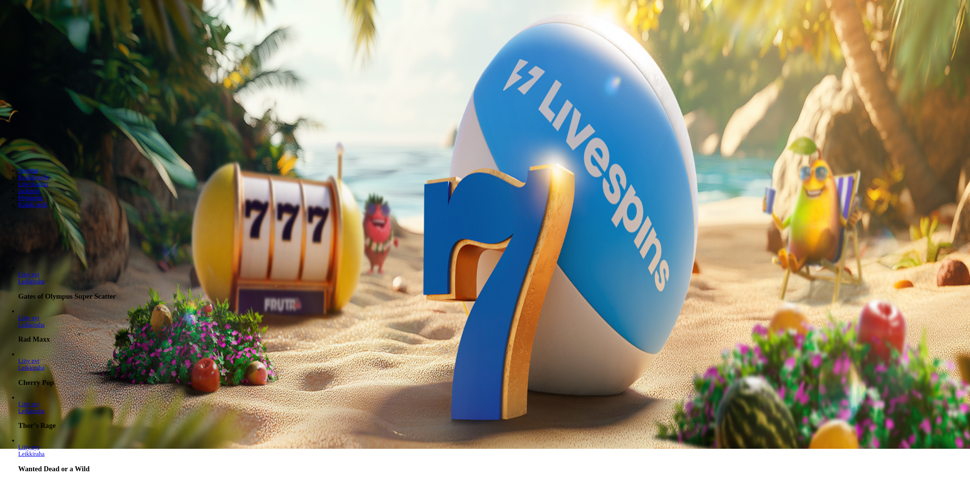
scroll to position [38, 0]
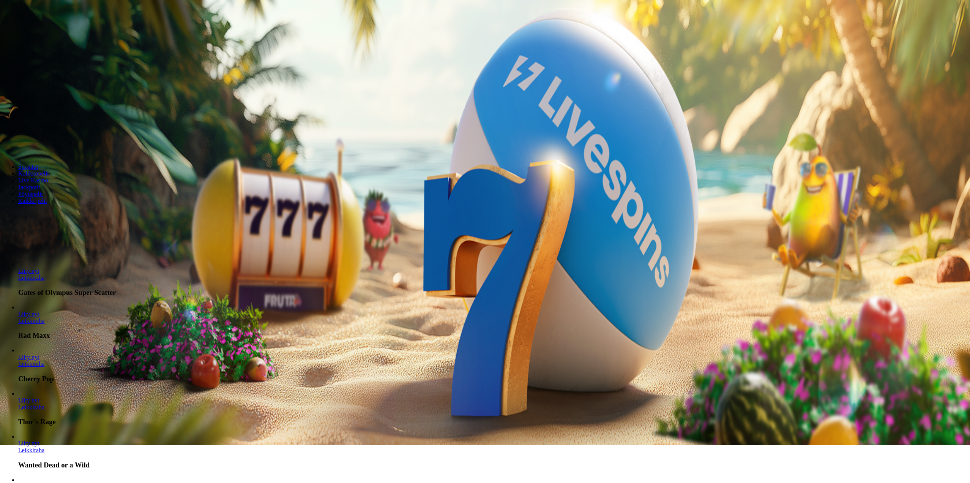
drag, startPoint x: 532, startPoint y: 103, endPoint x: 469, endPoint y: 96, distance: 63.1
click at [450, 121] on div "*** € €" at bounding box center [485, 132] width 964 height 22
type input "**"
click at [43, 142] on button "Talleta ja pelaa" at bounding box center [23, 146] width 40 height 8
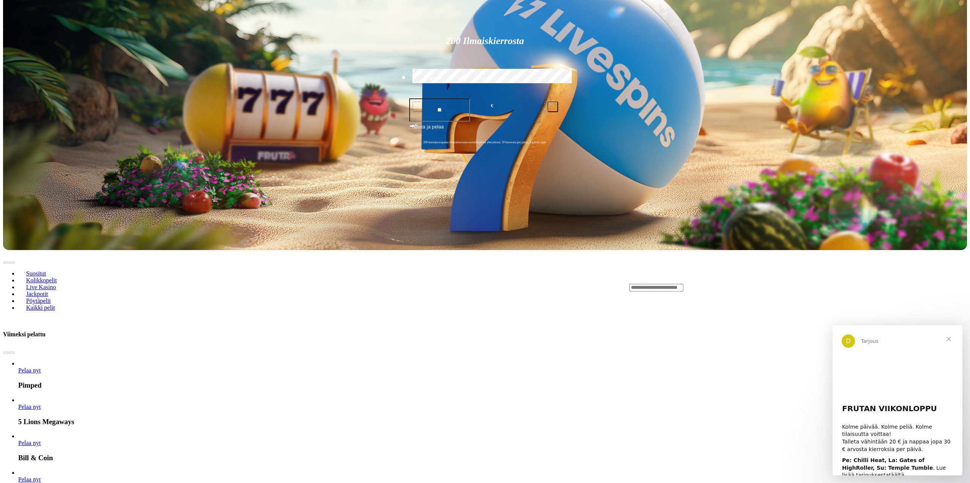
scroll to position [228, 0]
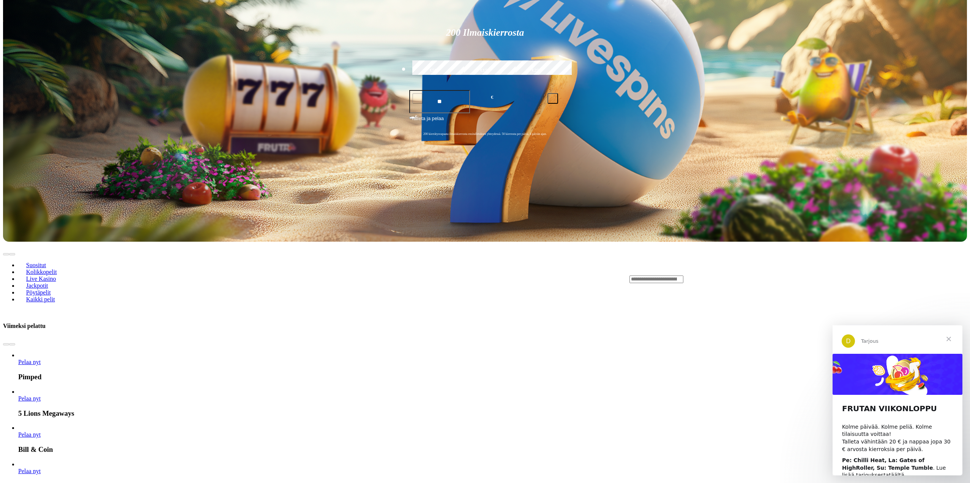
click at [947, 334] on span "Sulje" at bounding box center [948, 338] width 27 height 27
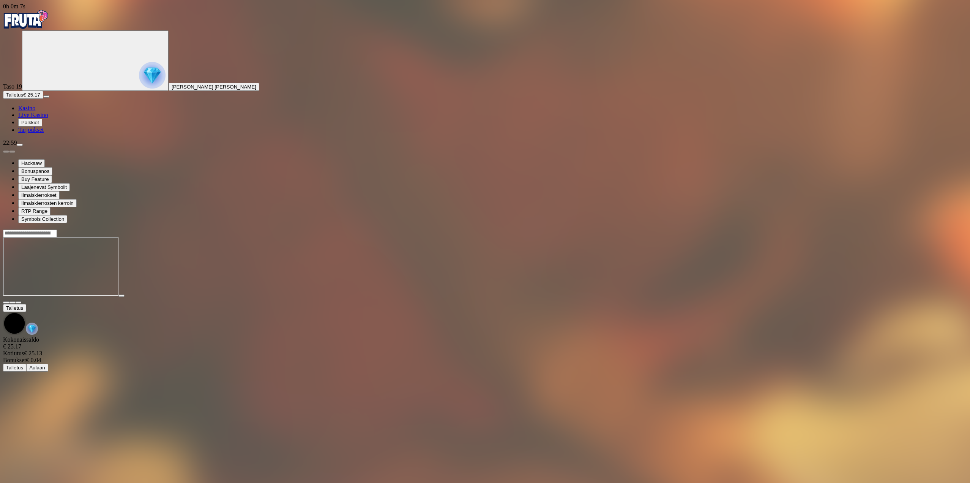
click at [21, 301] on button "button" at bounding box center [18, 302] width 6 height 2
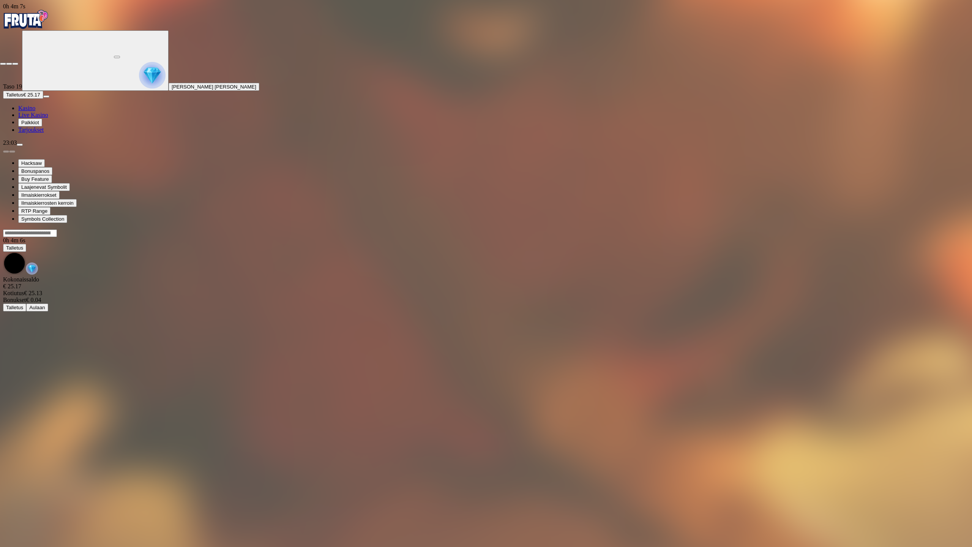
click at [3, 64] on span "close icon" at bounding box center [3, 64] width 0 height 0
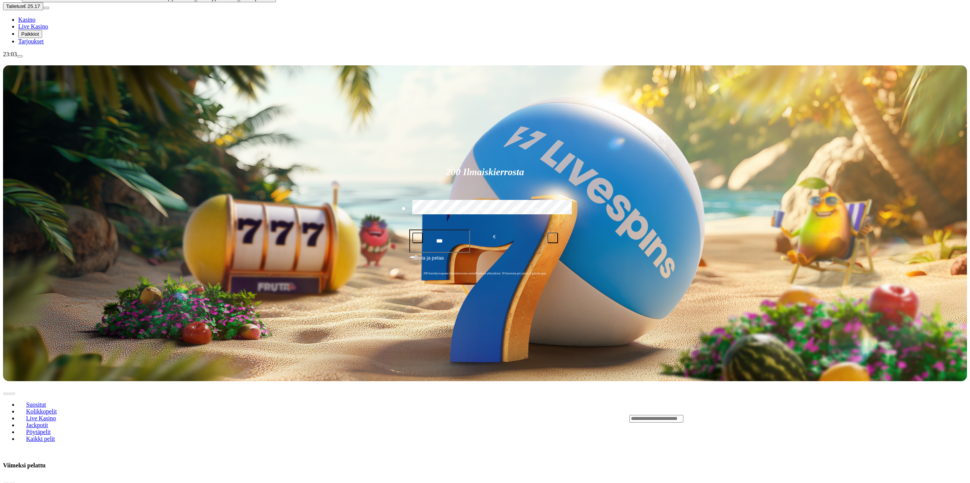
scroll to position [114, 0]
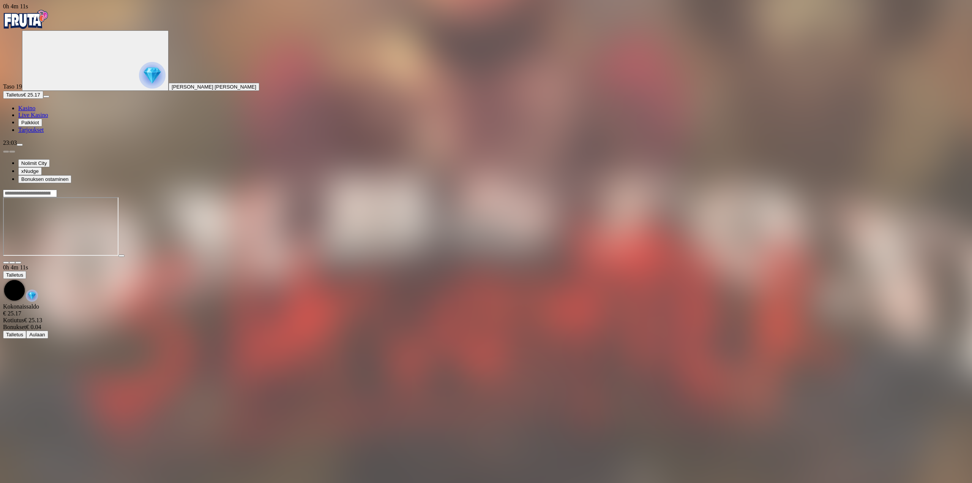
click at [18, 262] on span "fullscreen icon" at bounding box center [18, 262] width 0 height 0
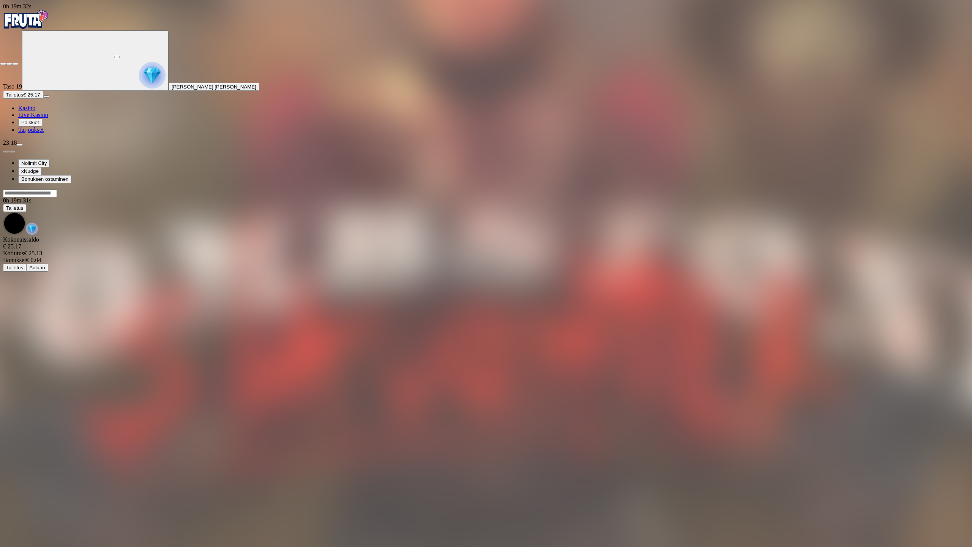
click at [3, 64] on span "close icon" at bounding box center [3, 64] width 0 height 0
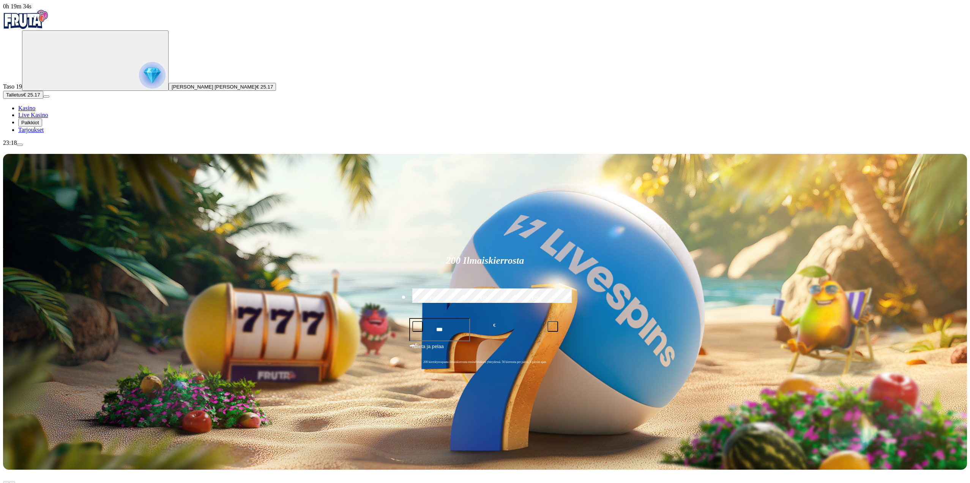
click at [49, 29] on img "Primary" at bounding box center [26, 19] width 46 height 19
click at [139, 83] on img "Primary" at bounding box center [152, 75] width 27 height 27
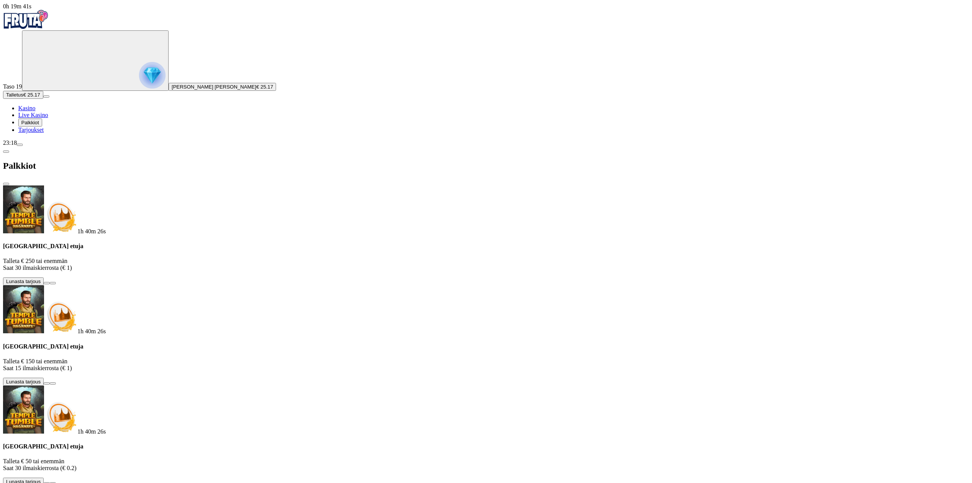
click at [20, 145] on span "menu icon" at bounding box center [20, 145] width 0 height 0
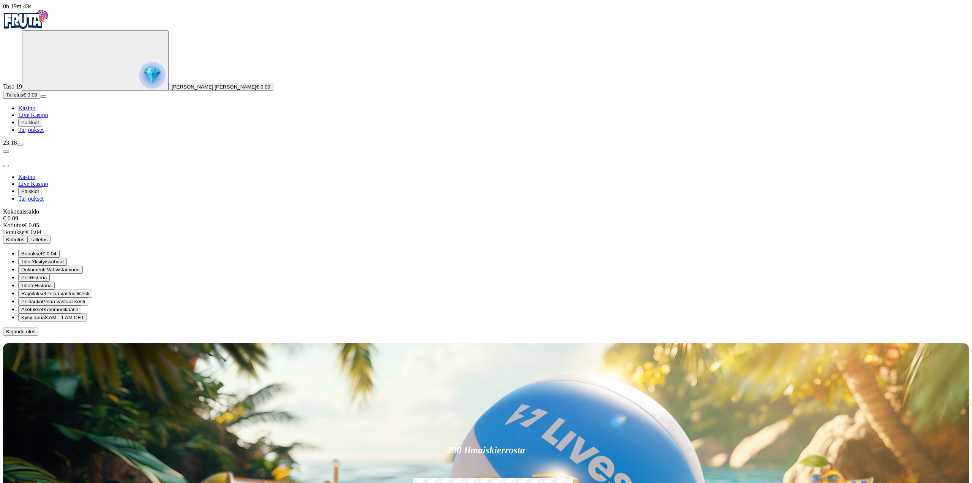
click at [24, 237] on span "Kotiutus" at bounding box center [15, 240] width 18 height 6
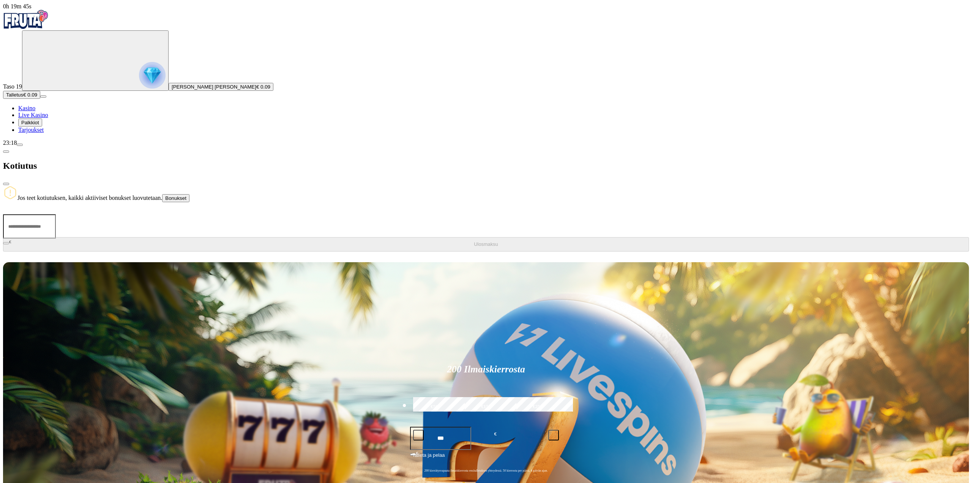
click at [6, 151] on span "chevron-left icon" at bounding box center [6, 151] width 0 height 0
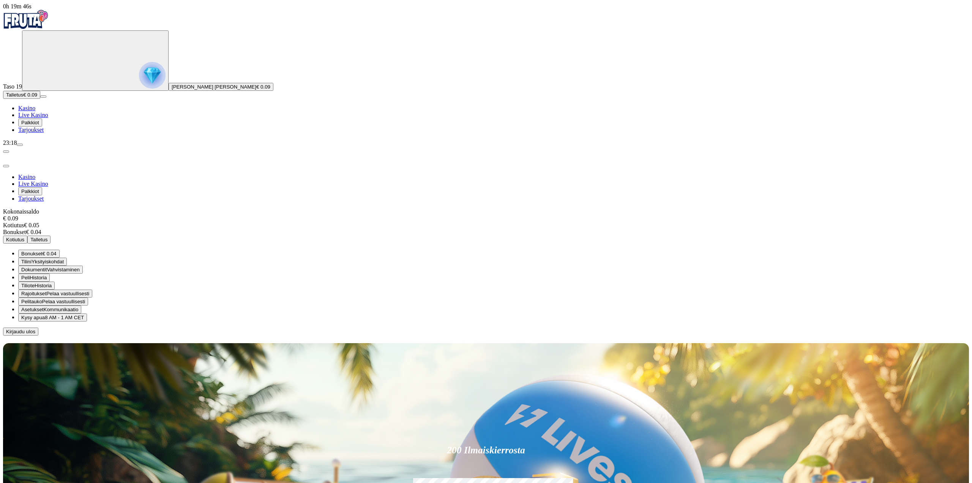
click at [50, 235] on button "Talletus" at bounding box center [38, 239] width 23 height 8
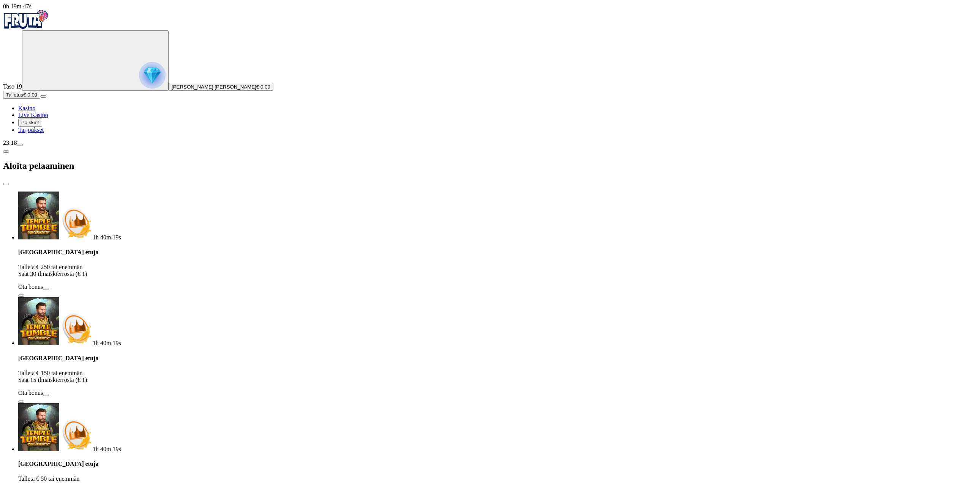
type input "*"
type input "**"
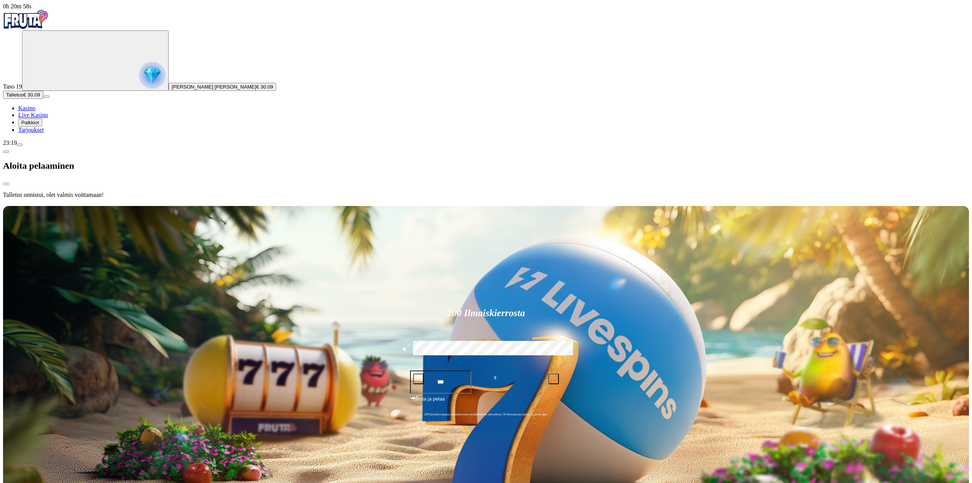
click at [424, 204] on div at bounding box center [486, 204] width 966 height 0
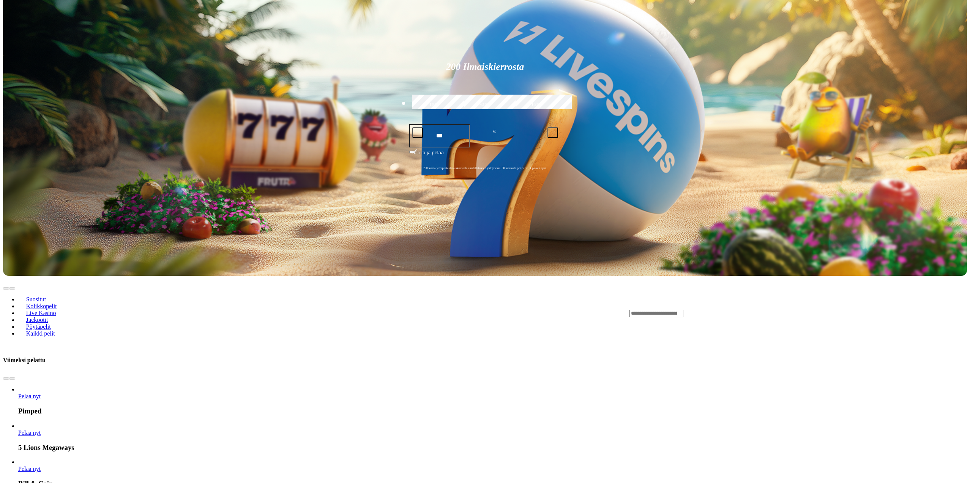
scroll to position [190, 0]
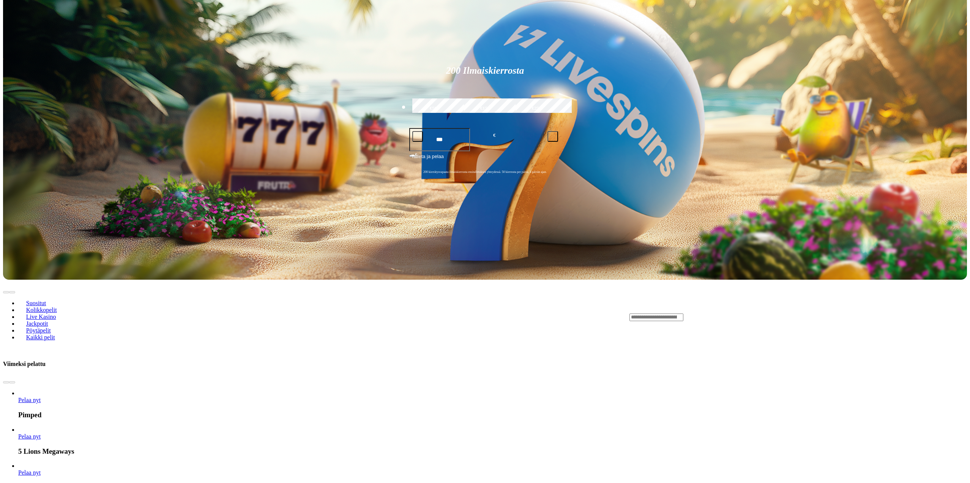
click at [41, 433] on link "Pelaa nyt" at bounding box center [29, 436] width 22 height 6
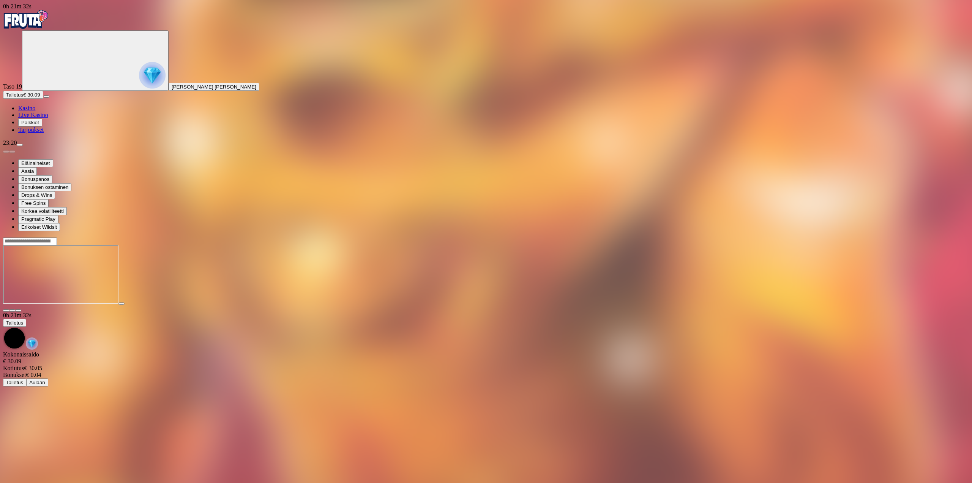
click at [18, 310] on span "fullscreen icon" at bounding box center [18, 310] width 0 height 0
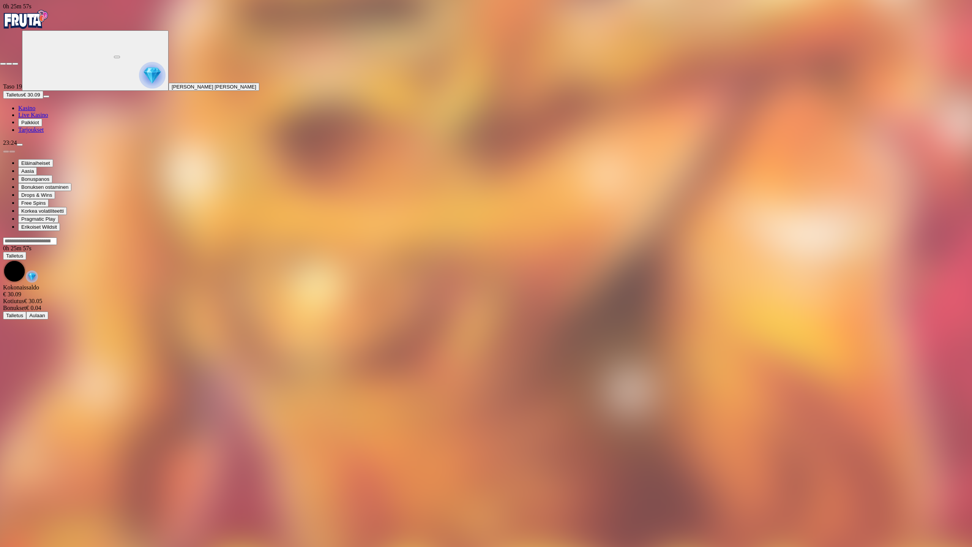
click at [3, 64] on span "close icon" at bounding box center [3, 64] width 0 height 0
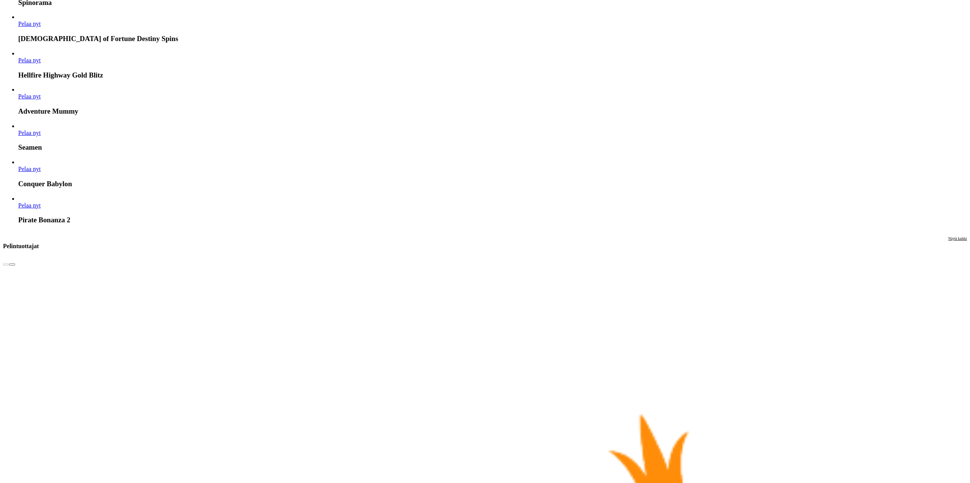
scroll to position [1481, 0]
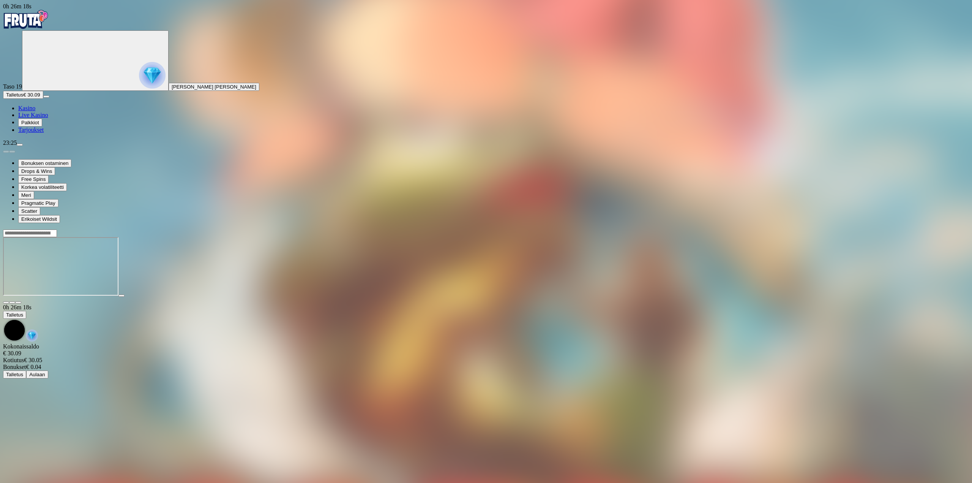
click at [922, 229] on div at bounding box center [486, 266] width 966 height 75
drag, startPoint x: 913, startPoint y: 74, endPoint x: 911, endPoint y: 120, distance: 46.0
click at [18, 302] on span "fullscreen icon" at bounding box center [18, 302] width 0 height 0
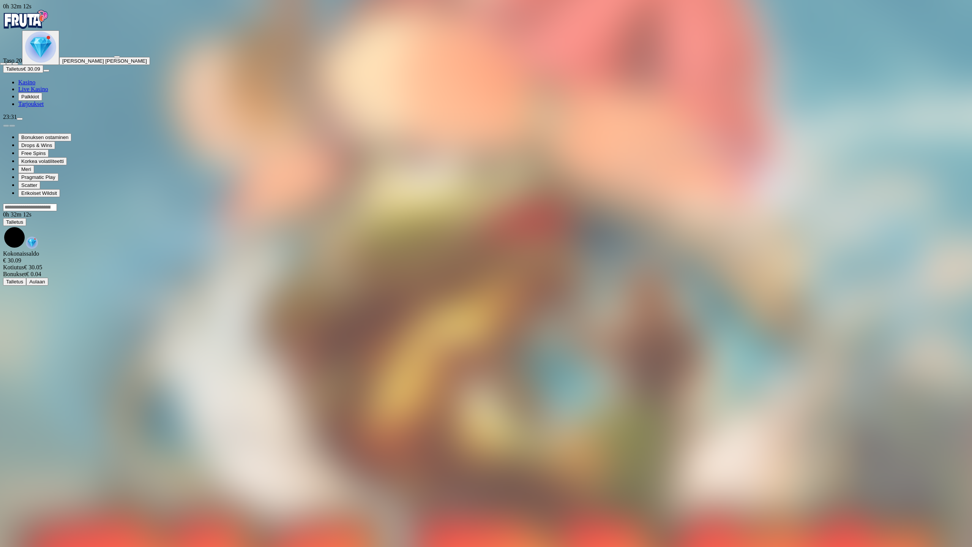
click at [3, 64] on span "close icon" at bounding box center [3, 64] width 0 height 0
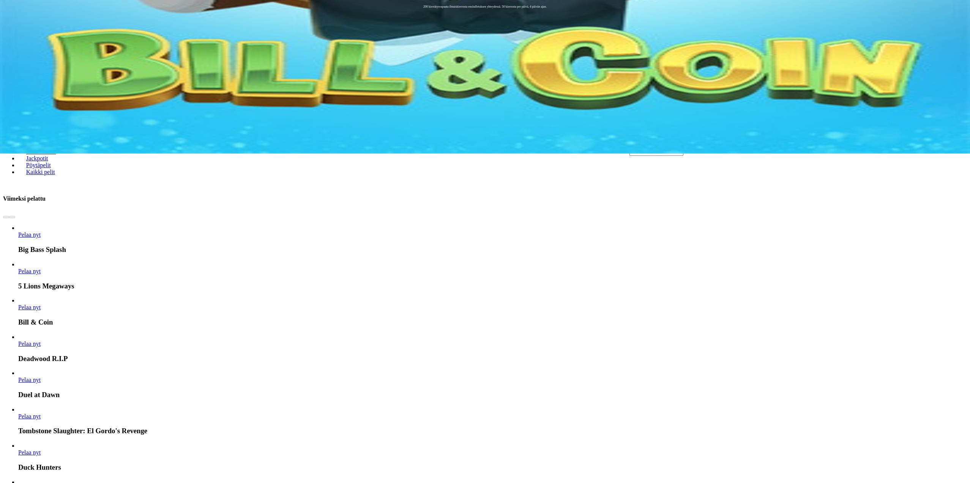
scroll to position [304, 0]
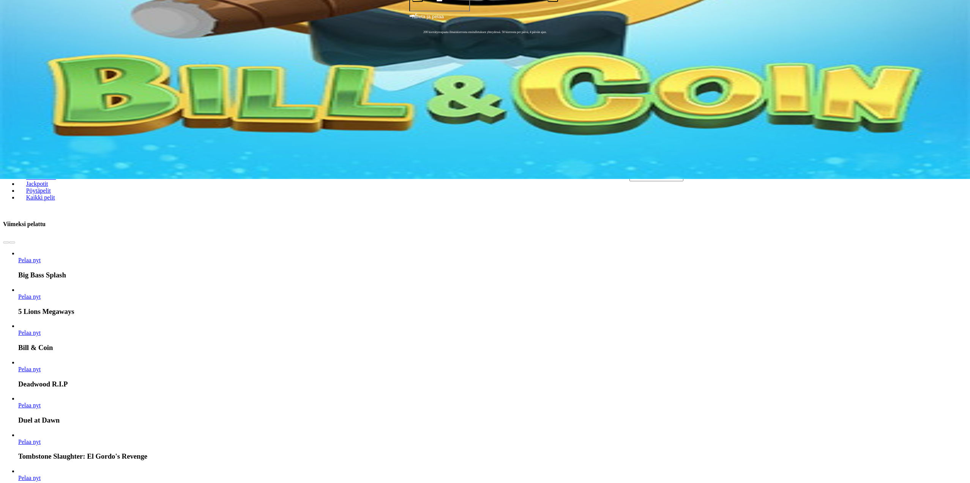
drag, startPoint x: 664, startPoint y: 222, endPoint x: 780, endPoint y: 325, distance: 154.7
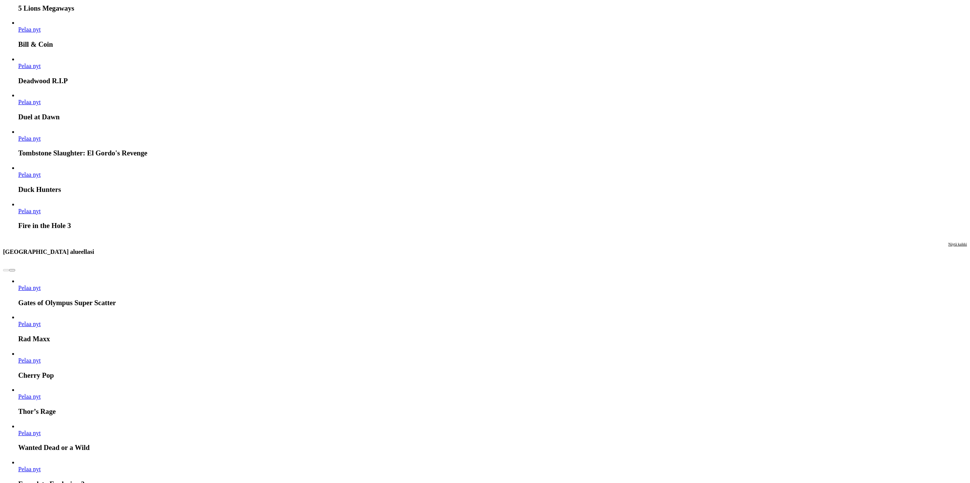
scroll to position [607, 0]
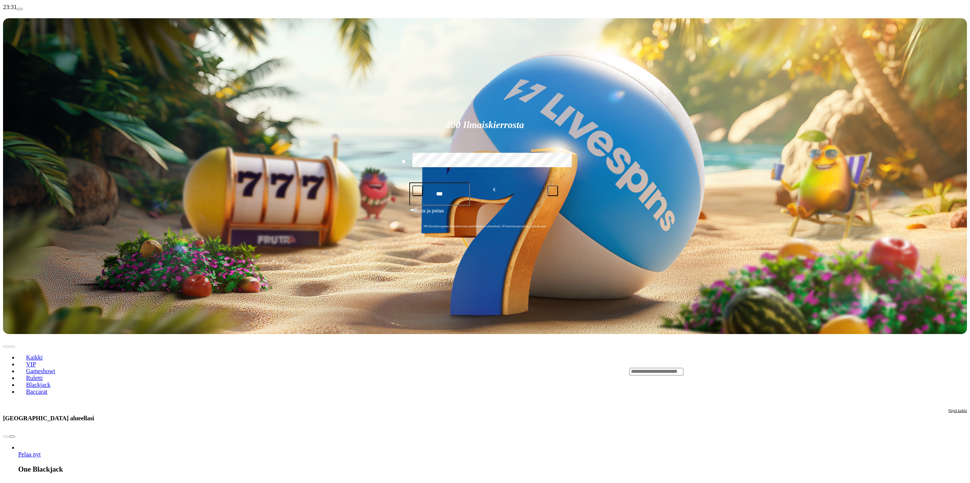
scroll to position [152, 0]
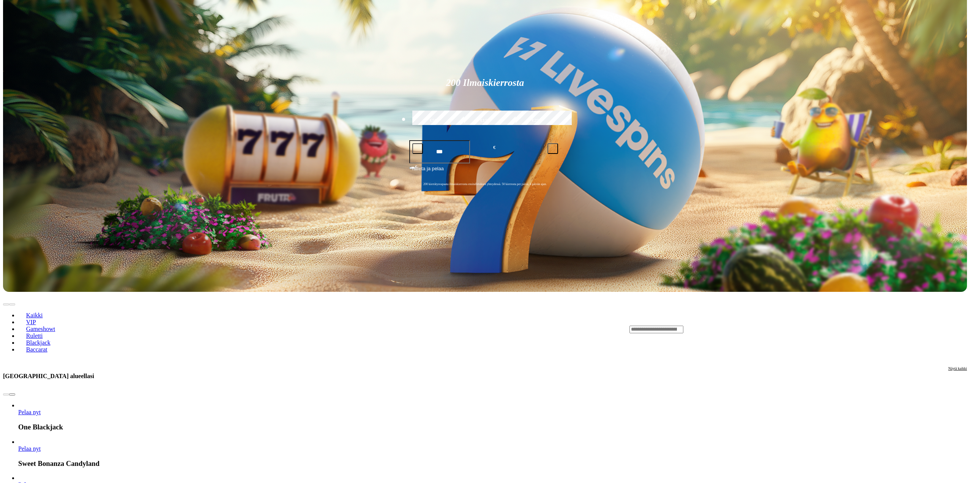
click at [41, 481] on link "Pelaa nyt" at bounding box center [29, 484] width 22 height 6
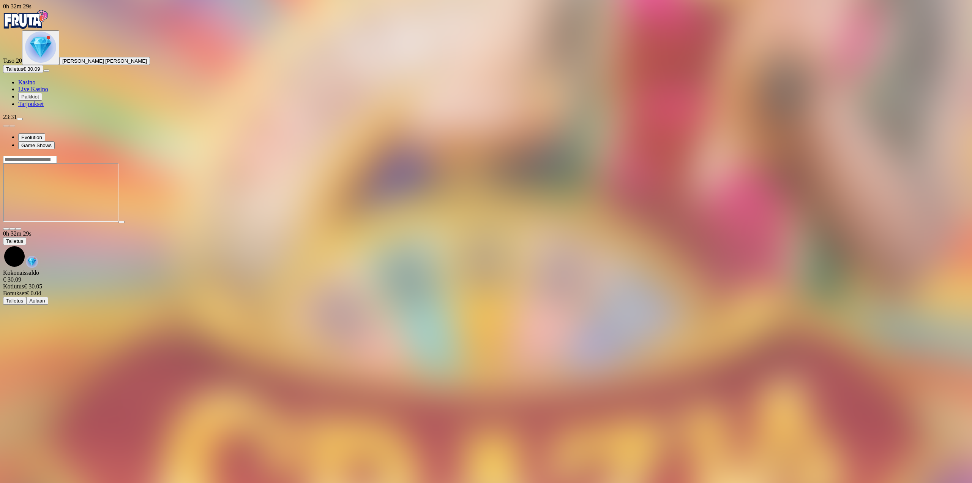
drag, startPoint x: 917, startPoint y: 71, endPoint x: 917, endPoint y: 117, distance: 45.9
click at [21, 227] on button "button" at bounding box center [18, 228] width 6 height 2
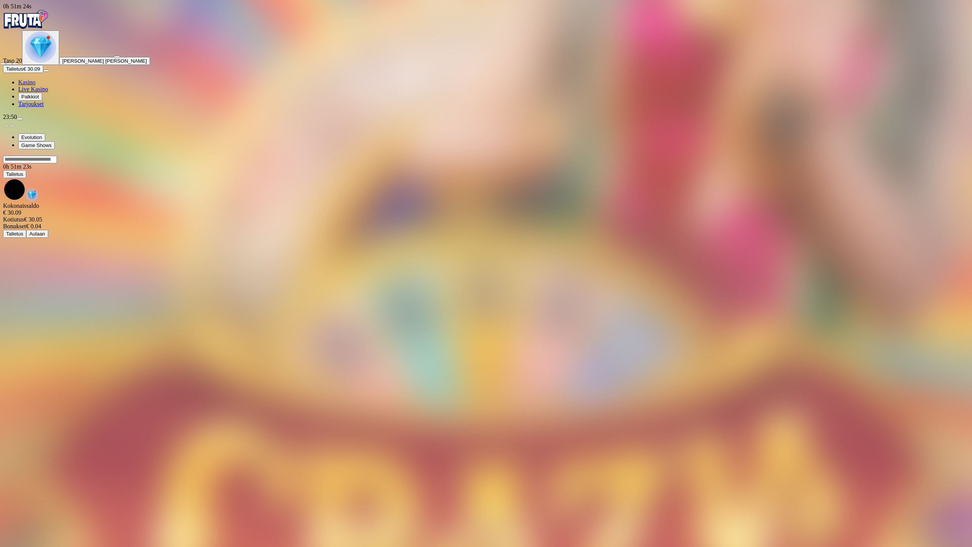
click at [3, 64] on span "close icon" at bounding box center [3, 64] width 0 height 0
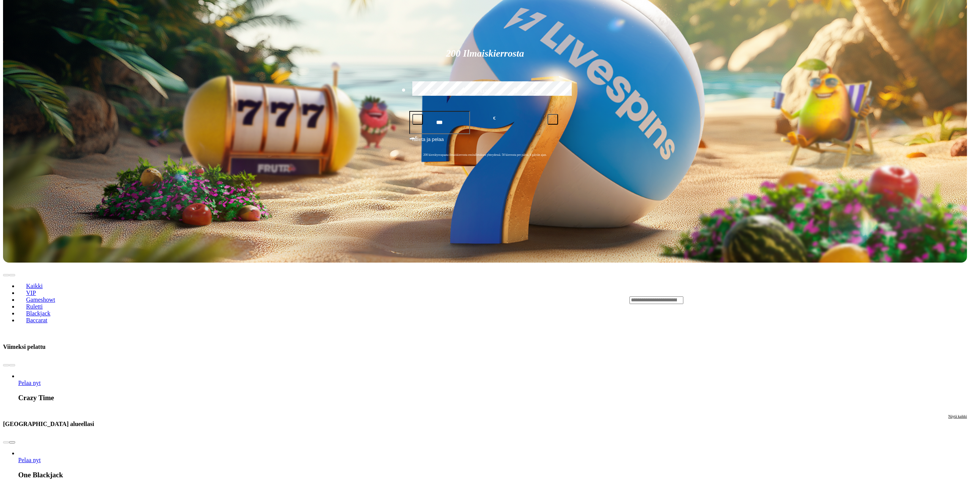
scroll to position [304, 0]
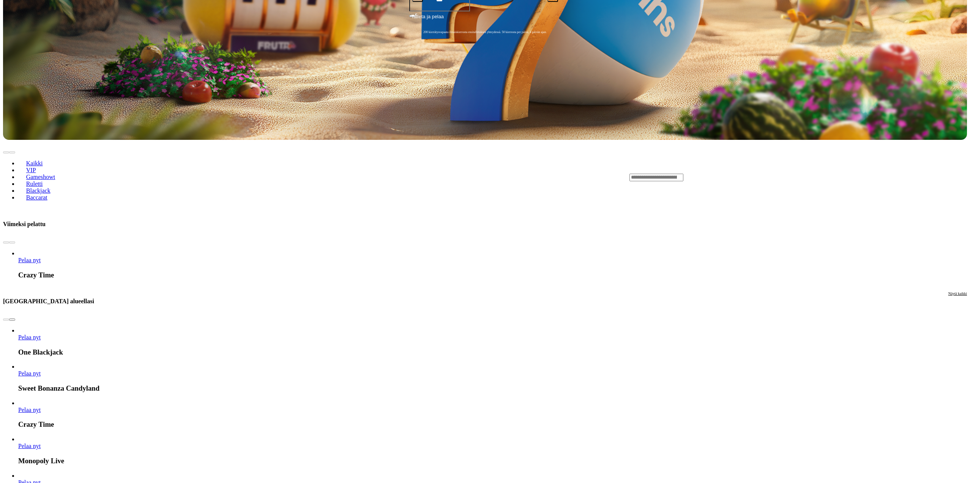
click at [41, 334] on span "Pelaa nyt" at bounding box center [29, 337] width 22 height 6
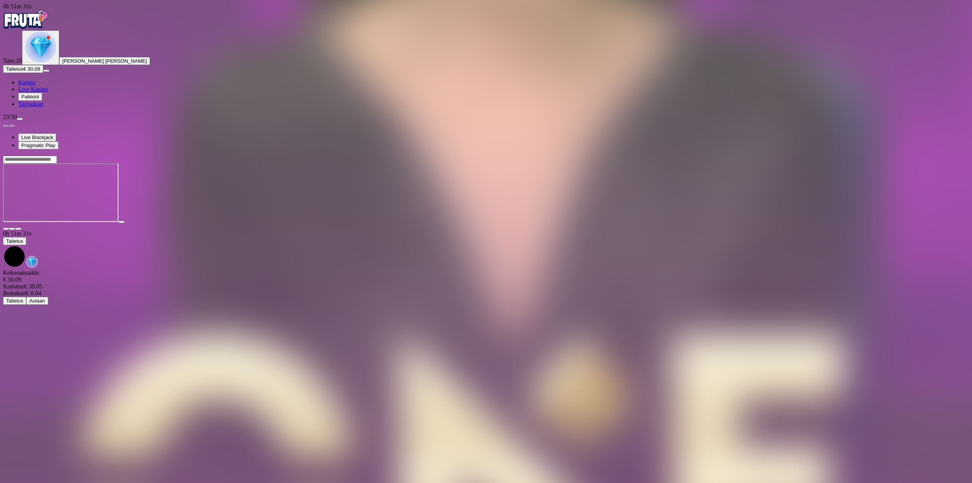
click at [18, 229] on span "fullscreen icon" at bounding box center [18, 229] width 0 height 0
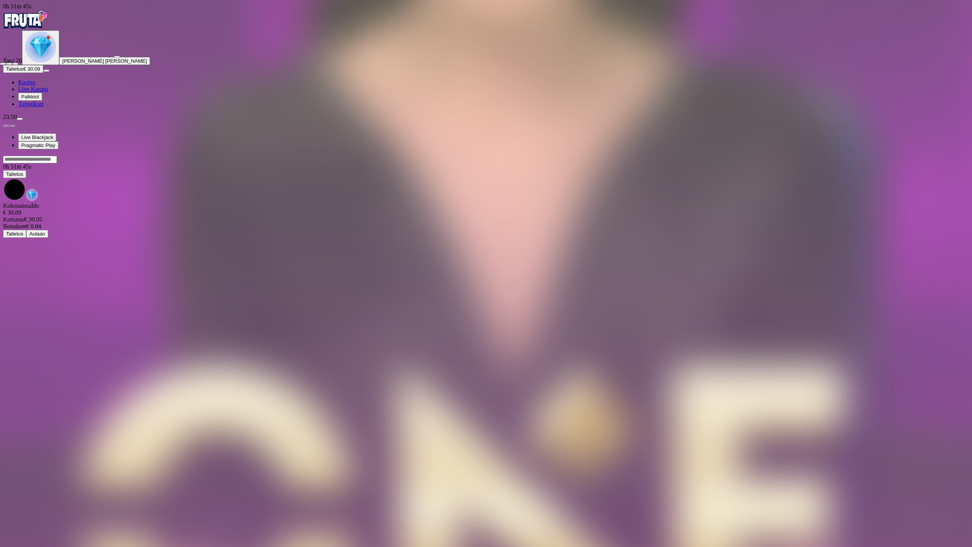
click at [6, 63] on button "button" at bounding box center [3, 64] width 6 height 2
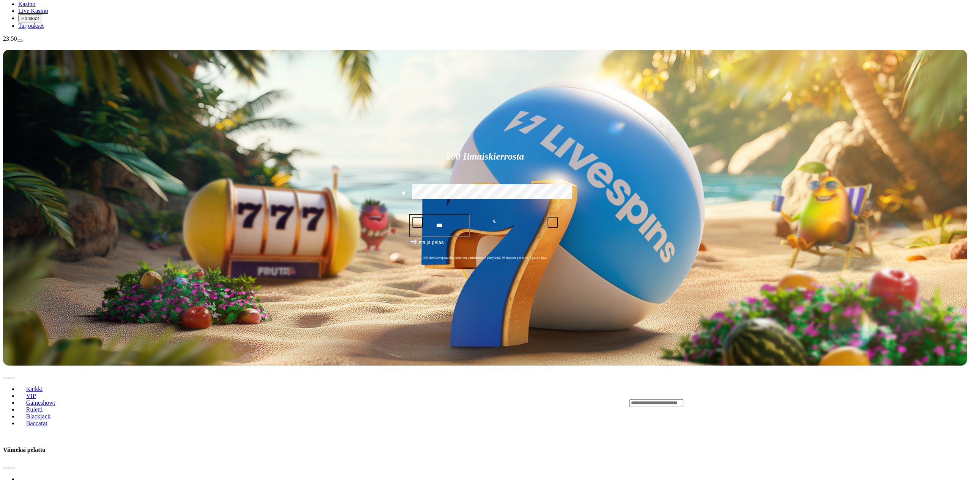
scroll to position [342, 0]
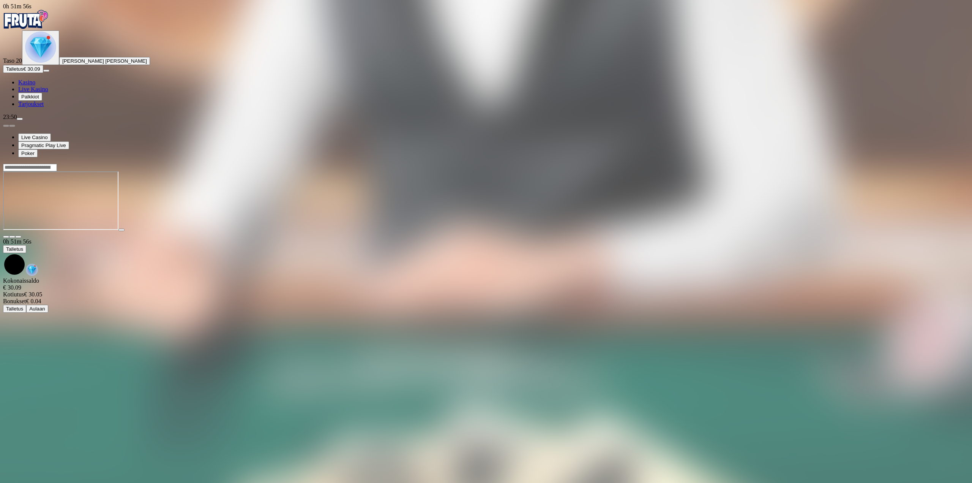
click at [18, 237] on span "fullscreen icon" at bounding box center [18, 237] width 0 height 0
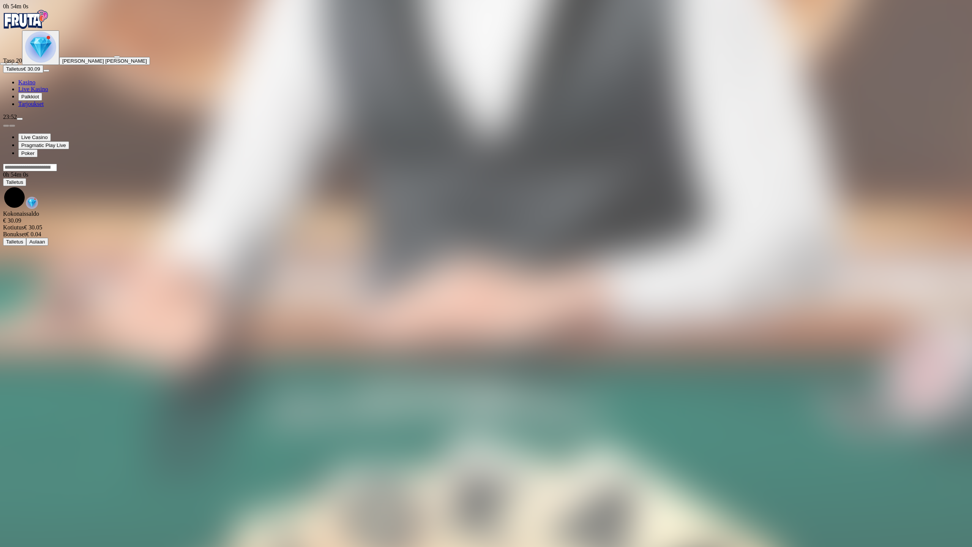
drag, startPoint x: 956, startPoint y: 9, endPoint x: 965, endPoint y: 4, distance: 9.7
click at [3, 64] on span "close icon" at bounding box center [3, 64] width 0 height 0
click at [965, 4] on div at bounding box center [486, 273] width 972 height 547
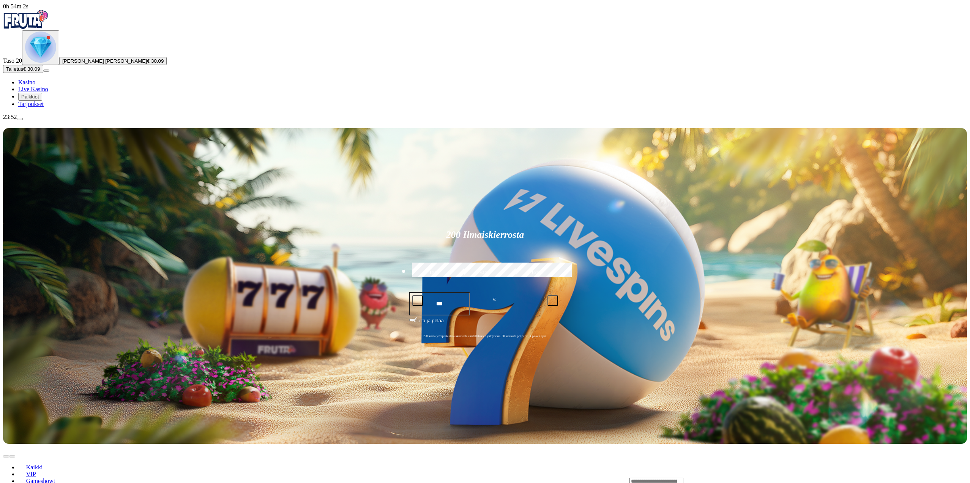
click at [32, 64] on div "Primary" at bounding box center [40, 48] width 31 height 32
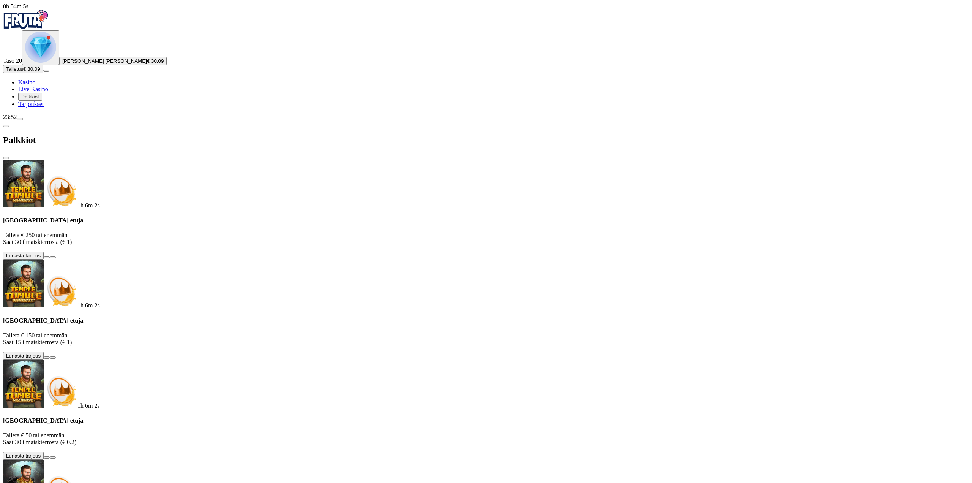
click at [50, 256] on button at bounding box center [47, 257] width 6 height 2
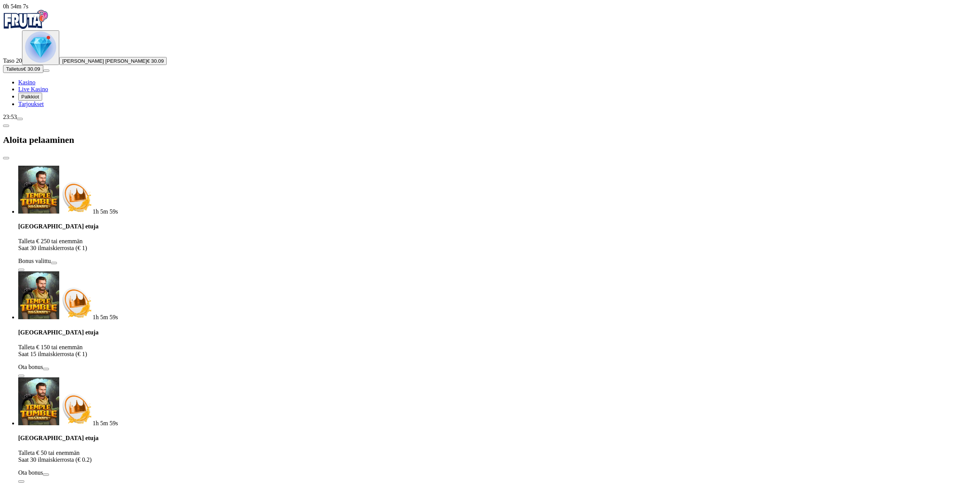
drag, startPoint x: 117, startPoint y: 10, endPoint x: 271, endPoint y: 16, distance: 154.3
click at [120, 135] on h2 "Aloita pelaaminen" at bounding box center [486, 140] width 966 height 10
click at [6, 158] on span "close icon" at bounding box center [6, 158] width 0 height 0
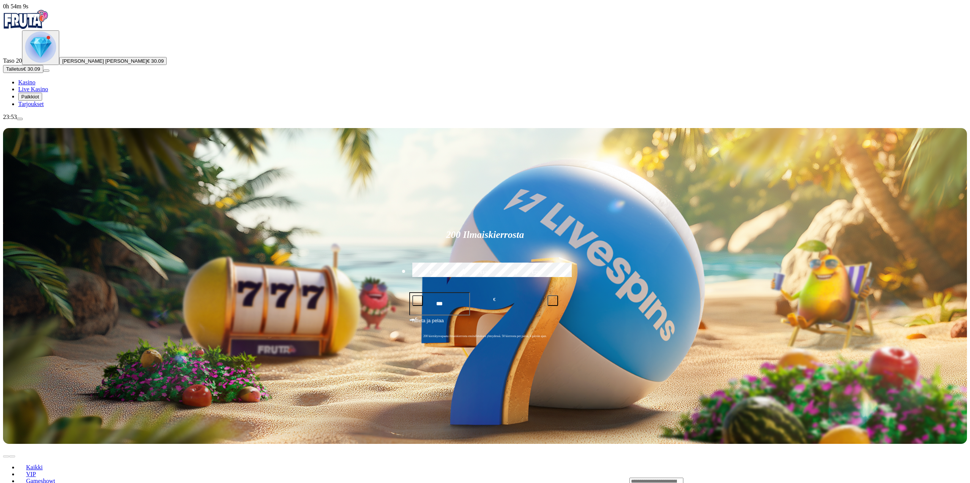
click at [51, 63] on img "Primary" at bounding box center [40, 47] width 31 height 31
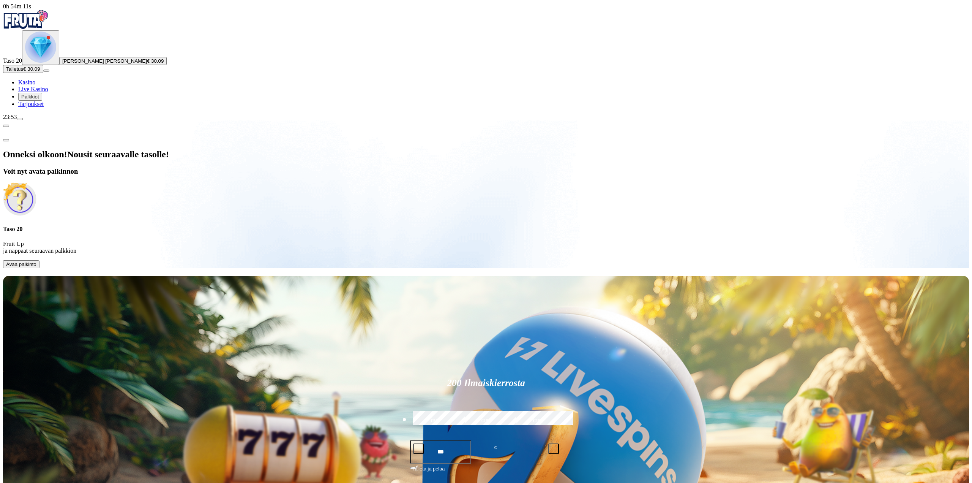
click at [39, 260] on button "Avaa palkinto" at bounding box center [21, 264] width 36 height 8
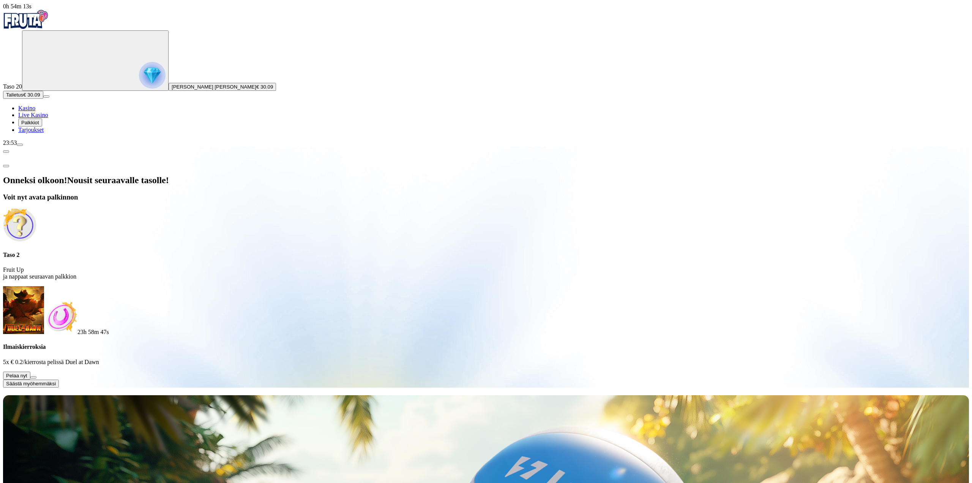
drag, startPoint x: 154, startPoint y: 158, endPoint x: 158, endPoint y: 153, distance: 5.7
click at [36, 376] on button at bounding box center [33, 377] width 6 height 2
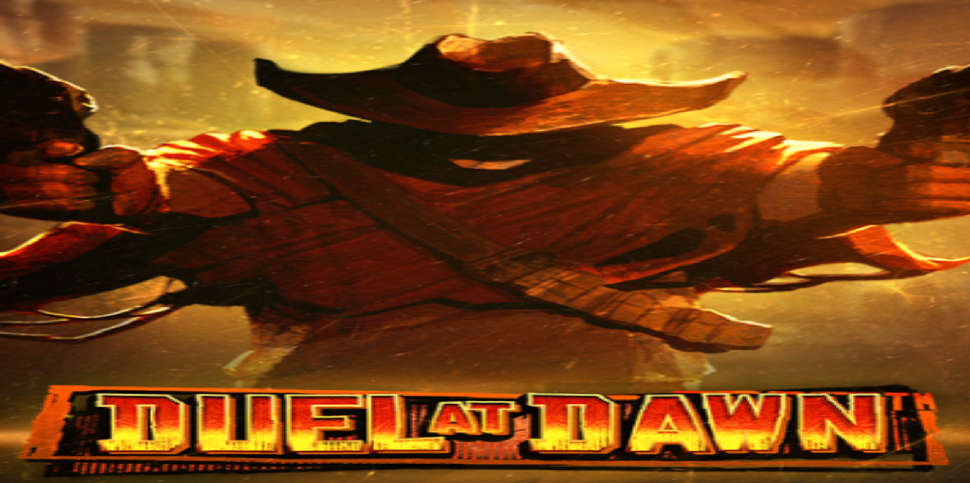
click at [30, 18] on img "Primary" at bounding box center [26, 19] width 46 height 19
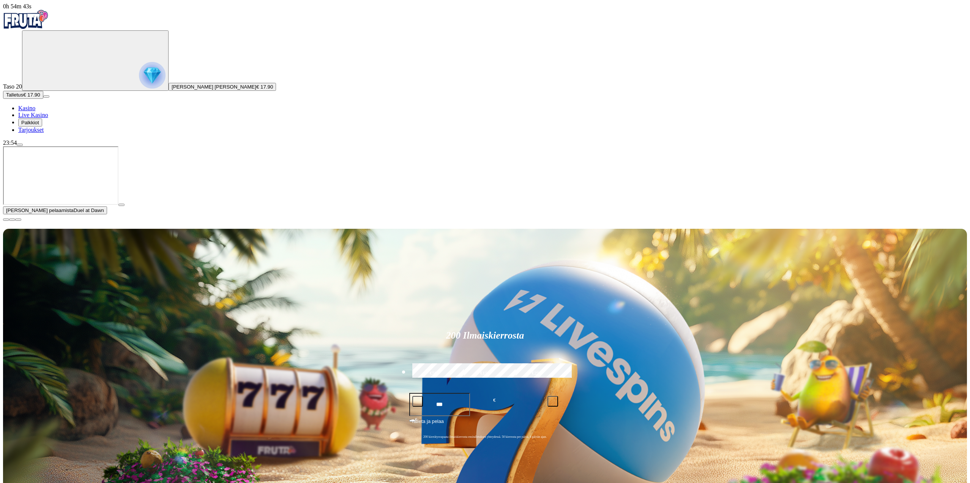
click at [40, 118] on span "Live Kasino" at bounding box center [33, 115] width 30 height 6
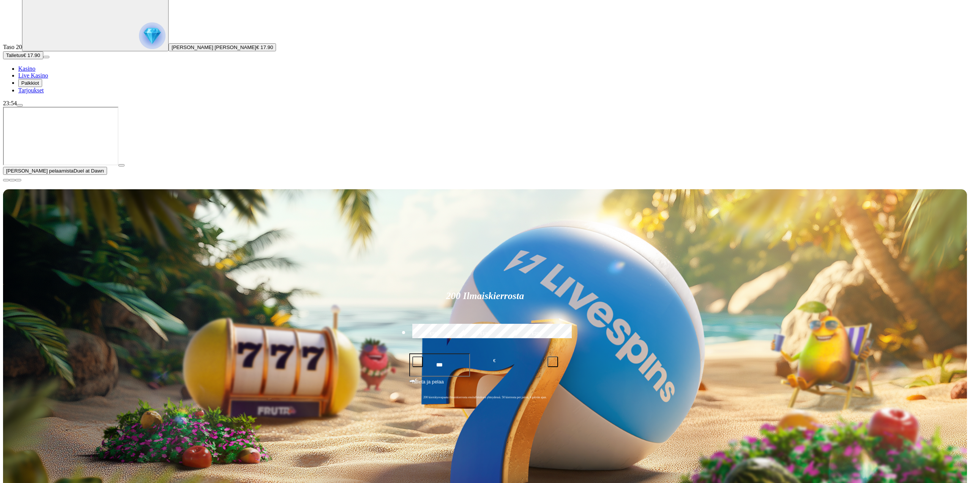
scroll to position [190, 0]
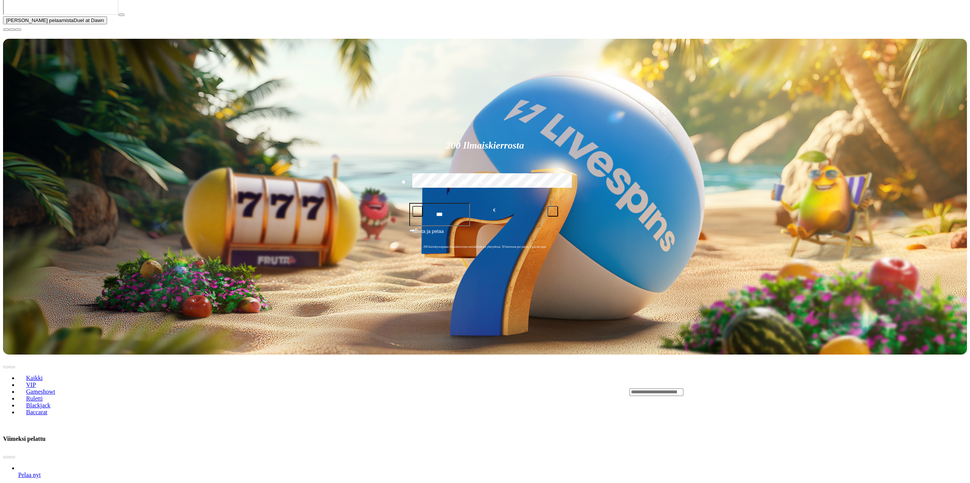
click at [740, 388] on div "Lobby" at bounding box center [799, 392] width 338 height 8
click at [683, 388] on input "Search" at bounding box center [657, 392] width 54 height 8
type input "*****"
click at [645, 406] on link "Blackjack 15" at bounding box center [645, 406] width 0 height 0
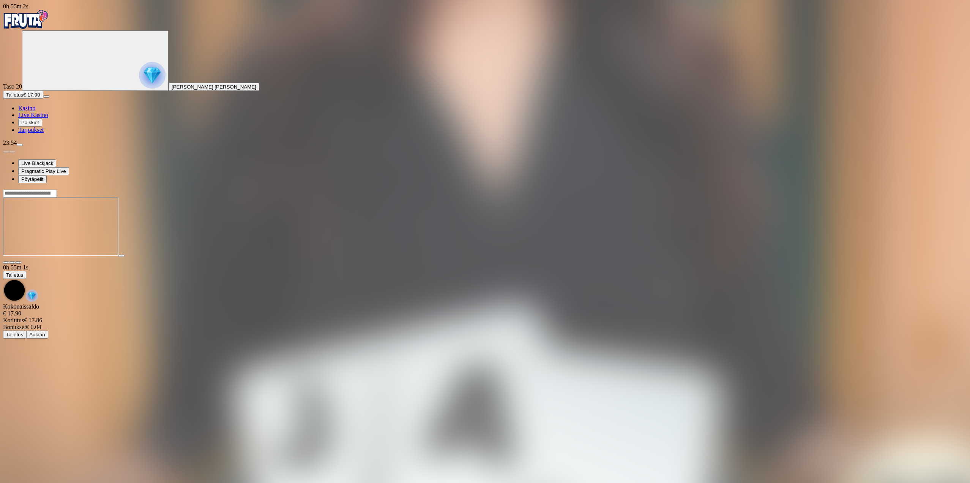
click at [21, 261] on button "button" at bounding box center [18, 262] width 6 height 2
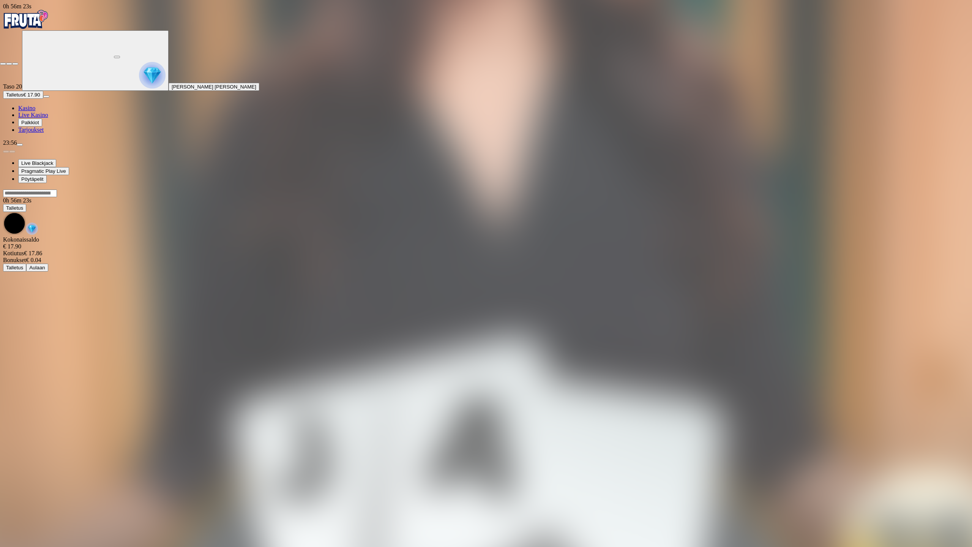
click at [3, 64] on span "close icon" at bounding box center [3, 64] width 0 height 0
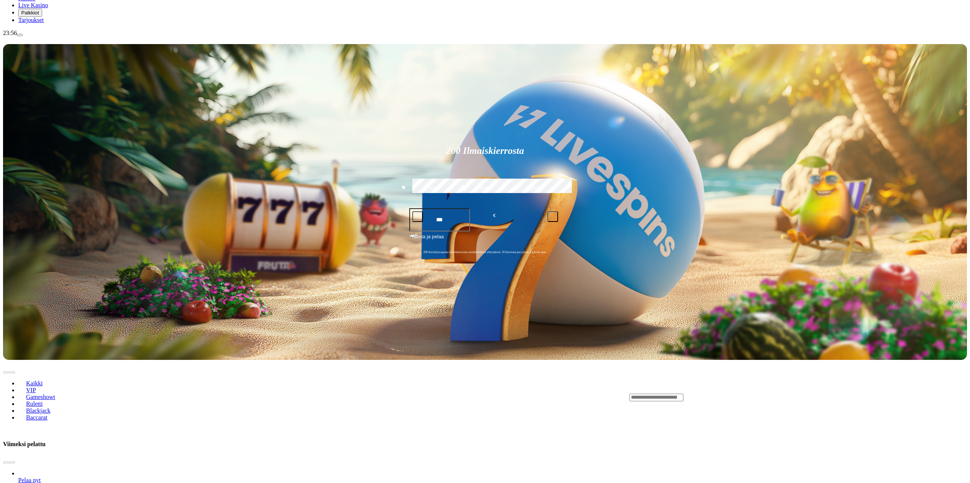
scroll to position [76, 0]
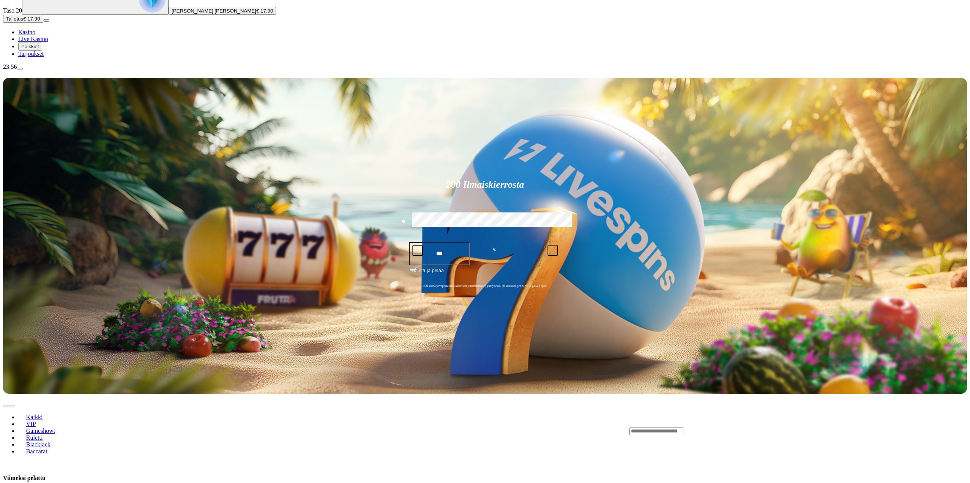
click at [683, 427] on input "Search" at bounding box center [657, 431] width 54 height 8
type input "*****"
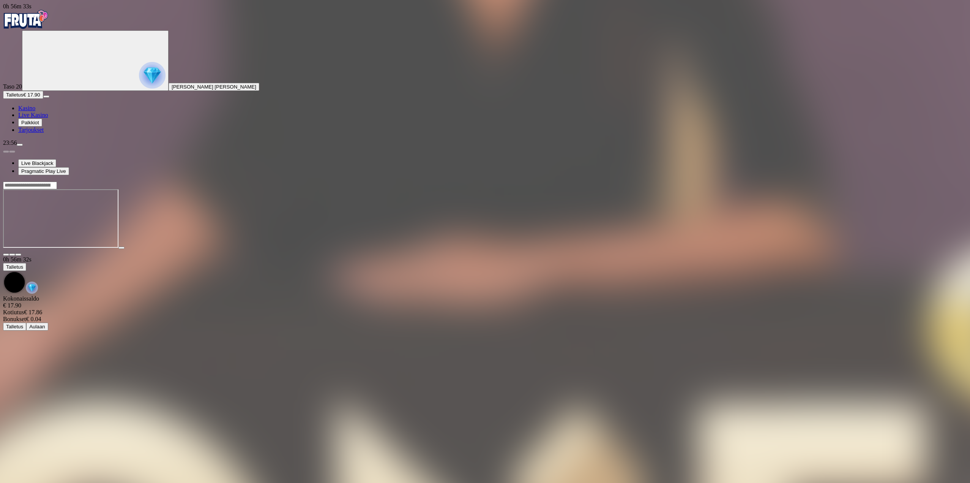
click at [21, 253] on button "button" at bounding box center [18, 254] width 6 height 2
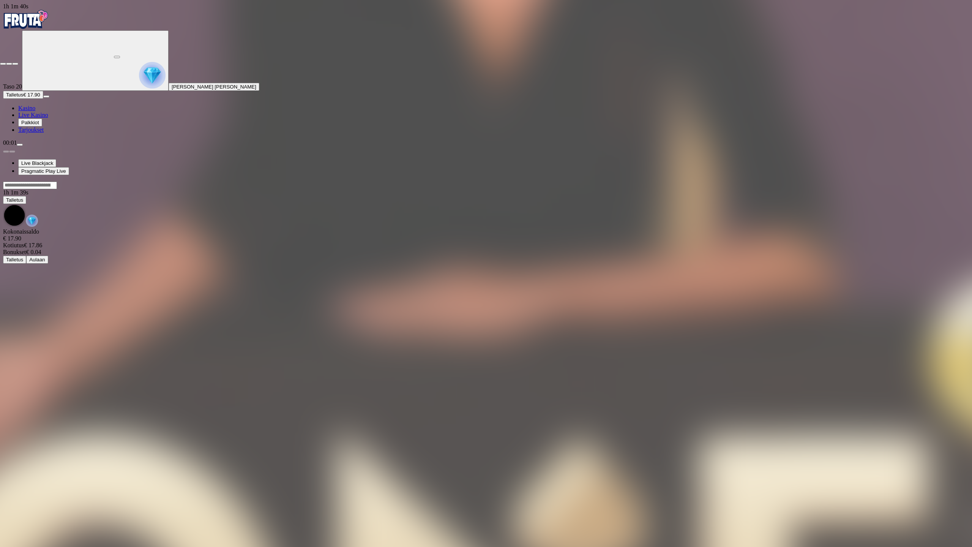
drag, startPoint x: 966, startPoint y: 7, endPoint x: 957, endPoint y: 11, distance: 9.4
click at [3, 64] on span "close icon" at bounding box center [3, 64] width 0 height 0
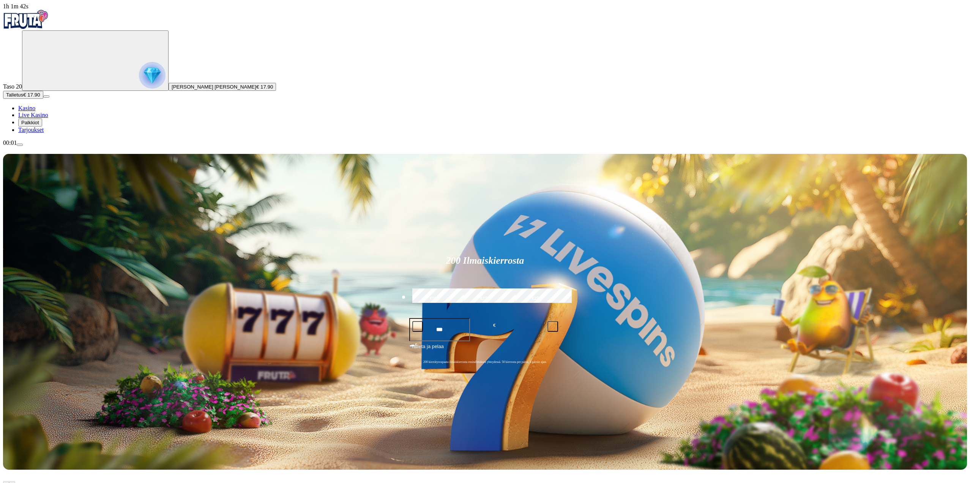
click at [39, 29] on img "Primary" at bounding box center [26, 19] width 46 height 19
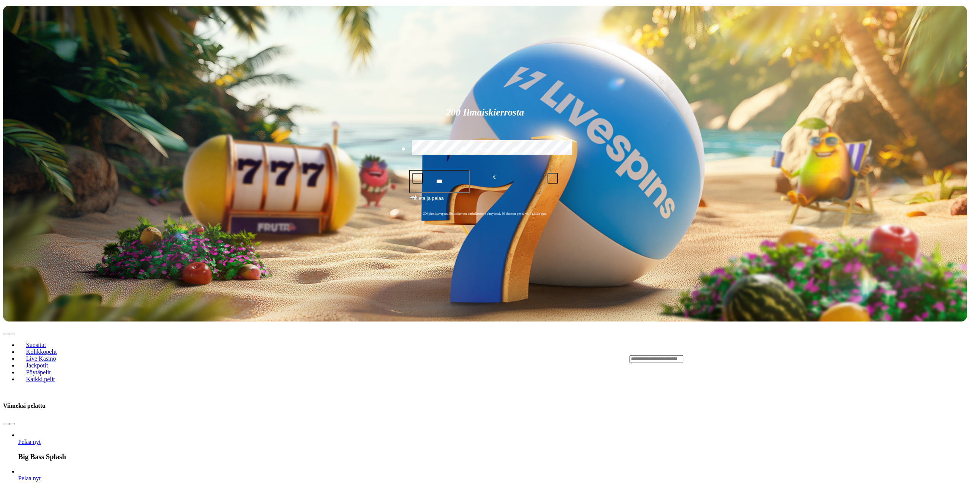
scroll to position [152, 0]
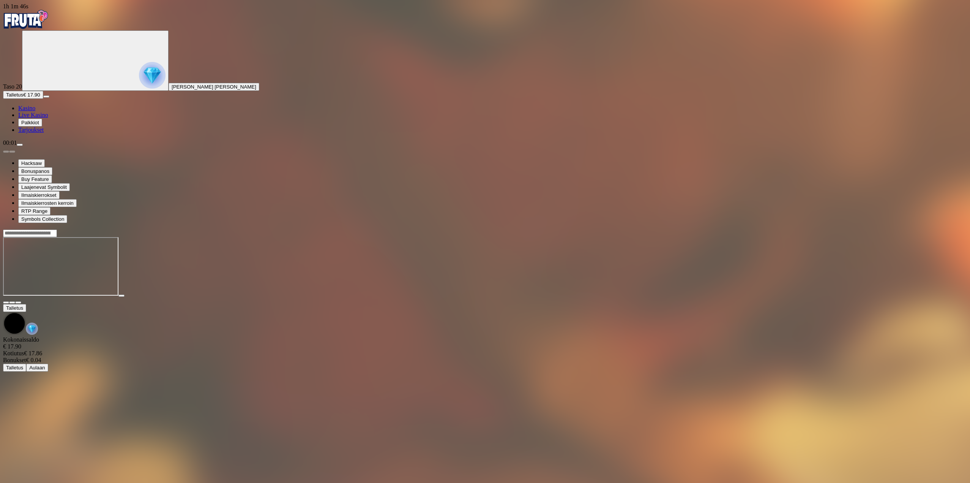
click at [919, 229] on div at bounding box center [485, 266] width 964 height 75
drag, startPoint x: 918, startPoint y: 69, endPoint x: 917, endPoint y: 115, distance: 45.9
click at [21, 301] on button "button" at bounding box center [18, 302] width 6 height 2
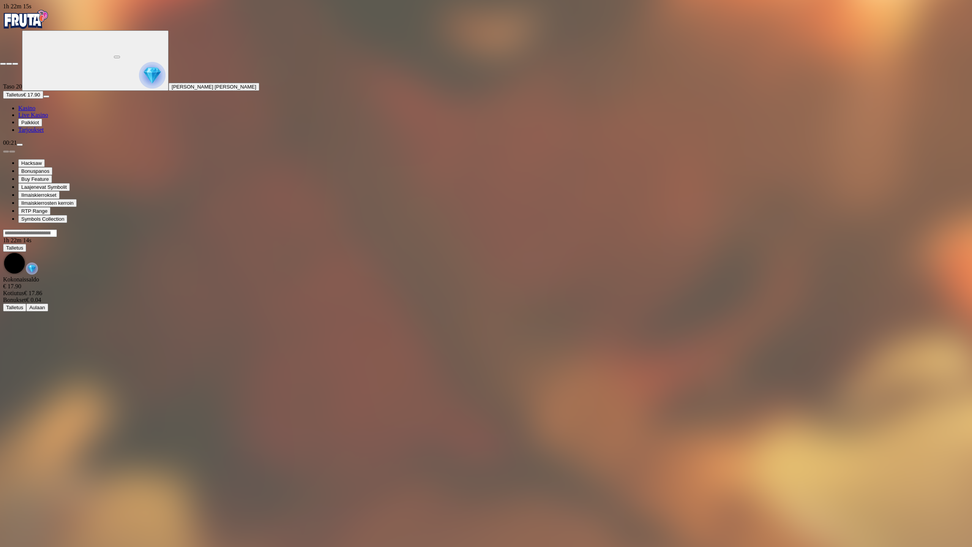
click at [3, 64] on span "close icon" at bounding box center [3, 64] width 0 height 0
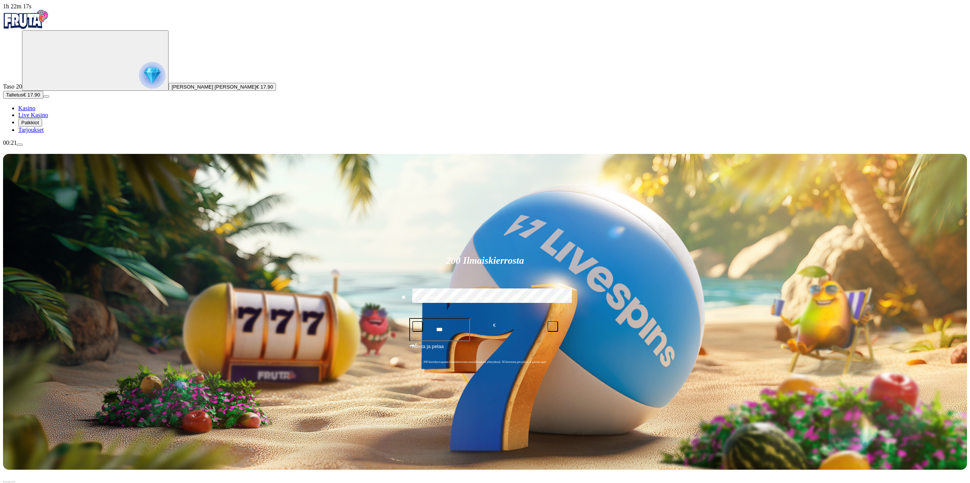
click at [23, 98] on span "Talletus" at bounding box center [14, 95] width 17 height 6
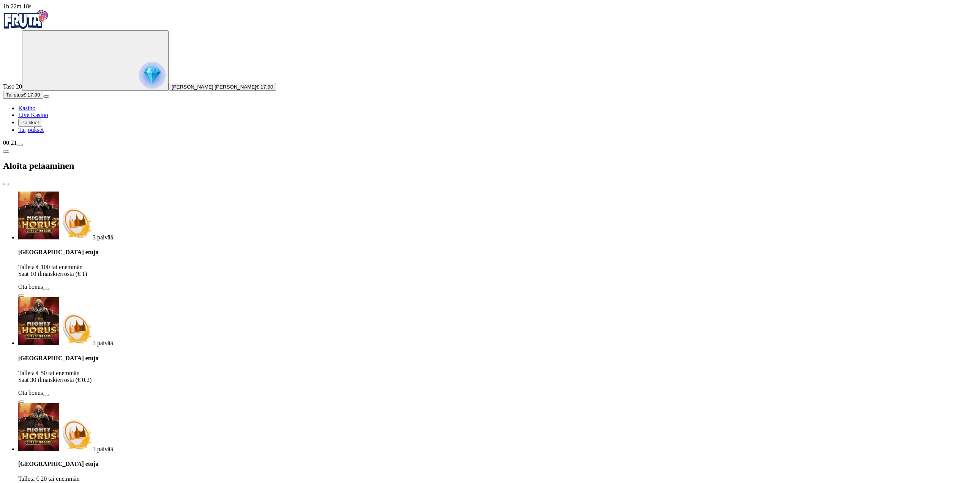
type input "*"
type input "***"
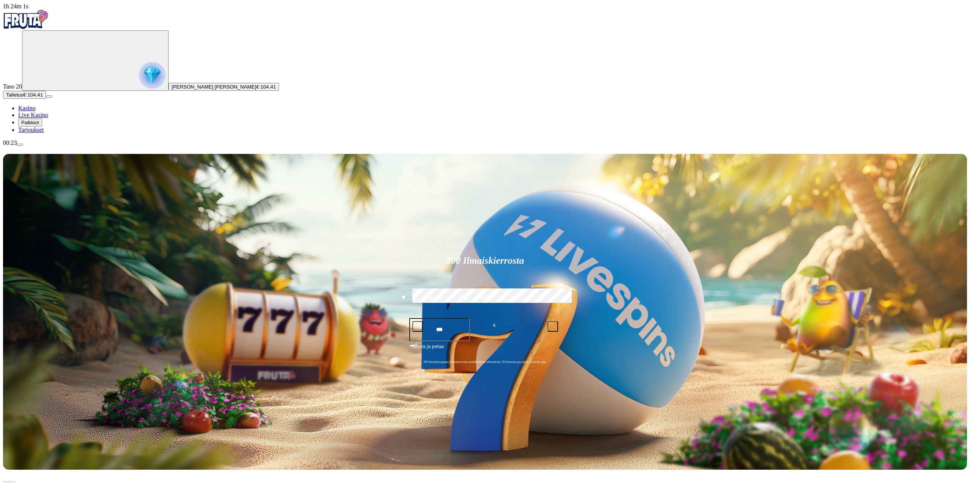
drag, startPoint x: 728, startPoint y: 383, endPoint x: 722, endPoint y: 383, distance: 5.7
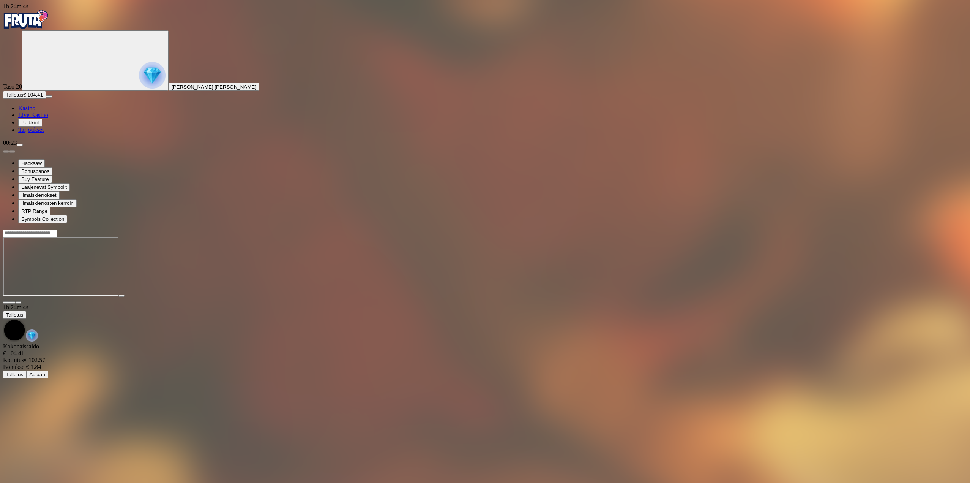
click at [18, 302] on span "fullscreen icon" at bounding box center [18, 302] width 0 height 0
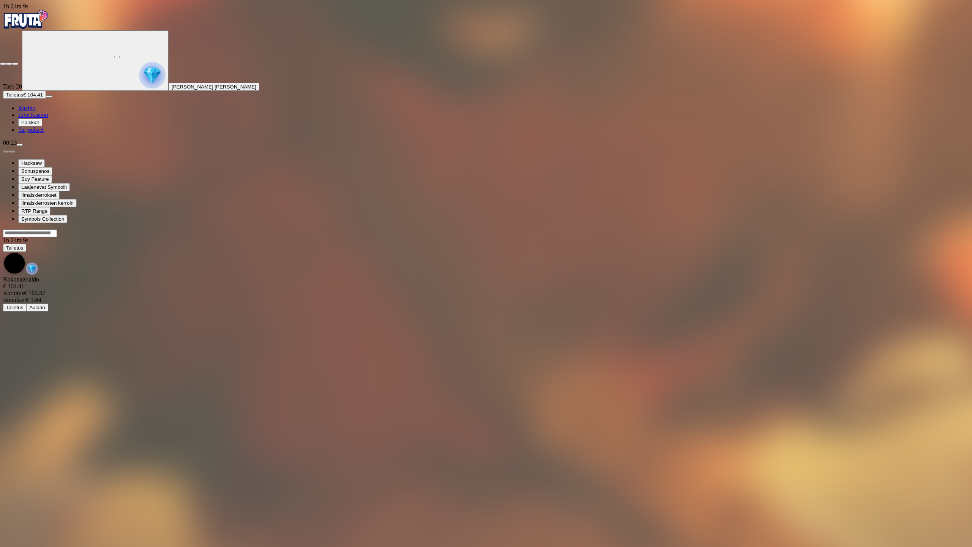
click at [959, 58] on div at bounding box center [486, 61] width 972 height 7
click at [3, 64] on span "close icon" at bounding box center [3, 64] width 0 height 0
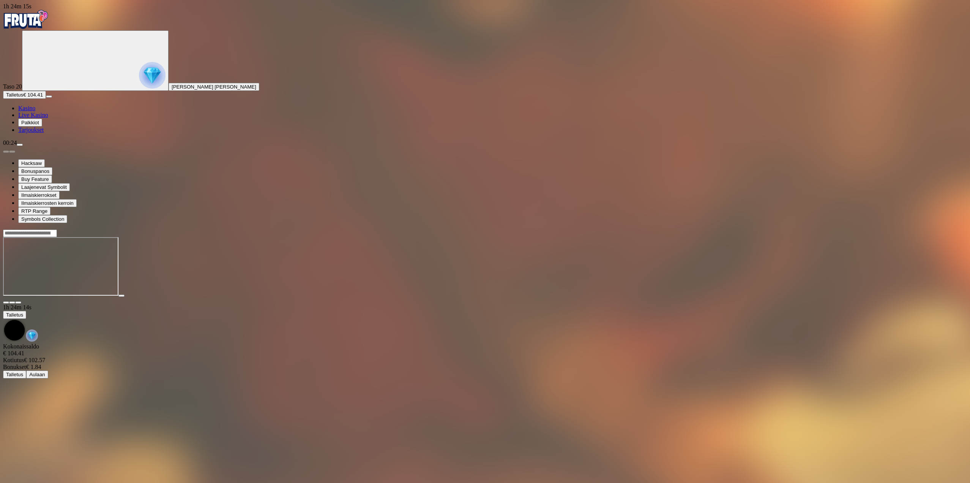
click at [21, 301] on button "button" at bounding box center [18, 302] width 6 height 2
click at [18, 302] on span "fullscreen icon" at bounding box center [18, 302] width 0 height 0
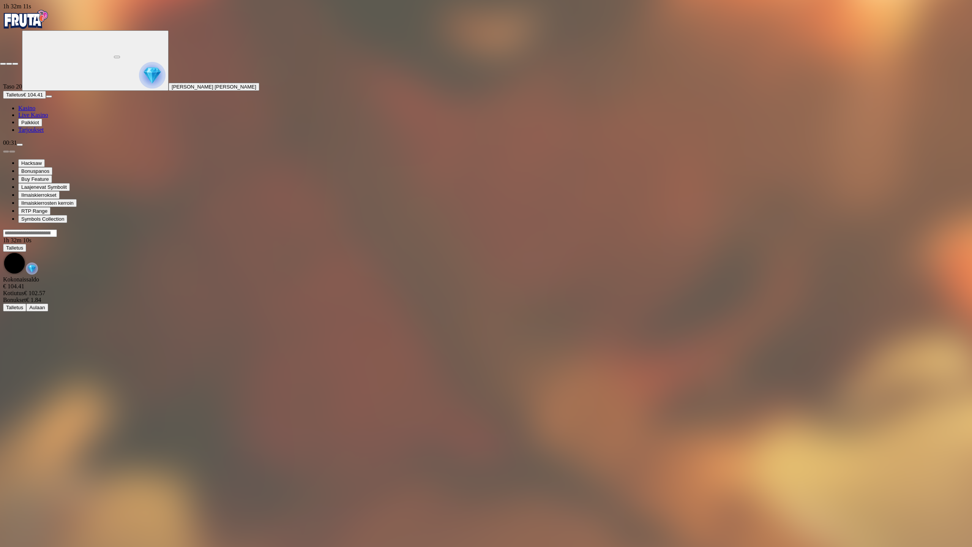
click at [3, 64] on span "close icon" at bounding box center [3, 64] width 0 height 0
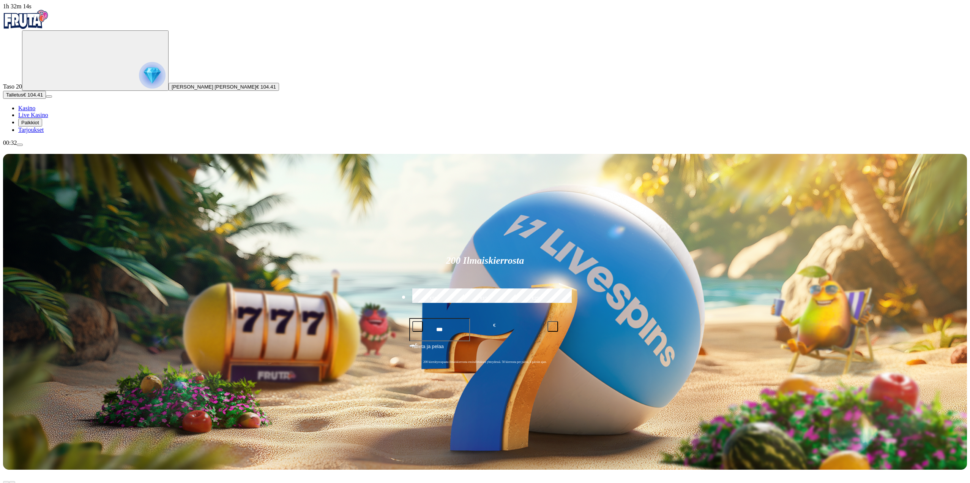
click at [20, 145] on span "menu icon" at bounding box center [20, 145] width 0 height 0
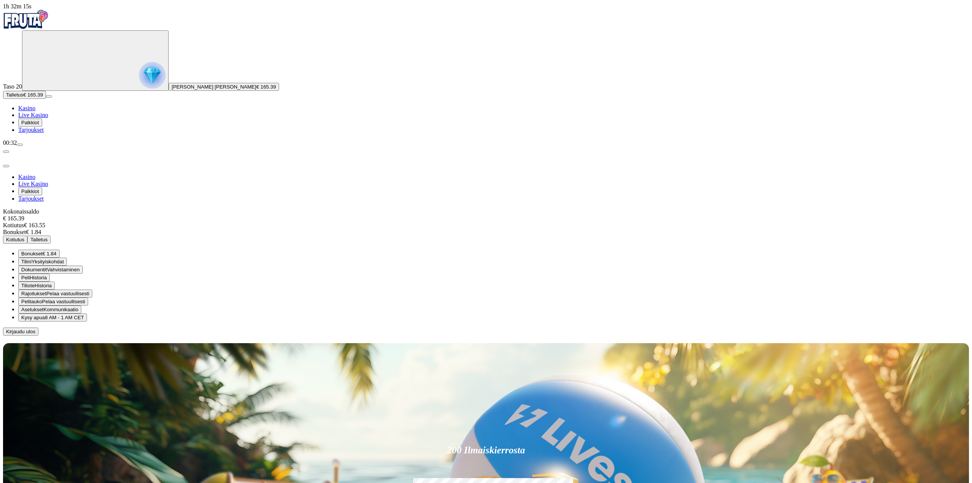
click at [27, 235] on button "Kotiutus" at bounding box center [15, 239] width 24 height 8
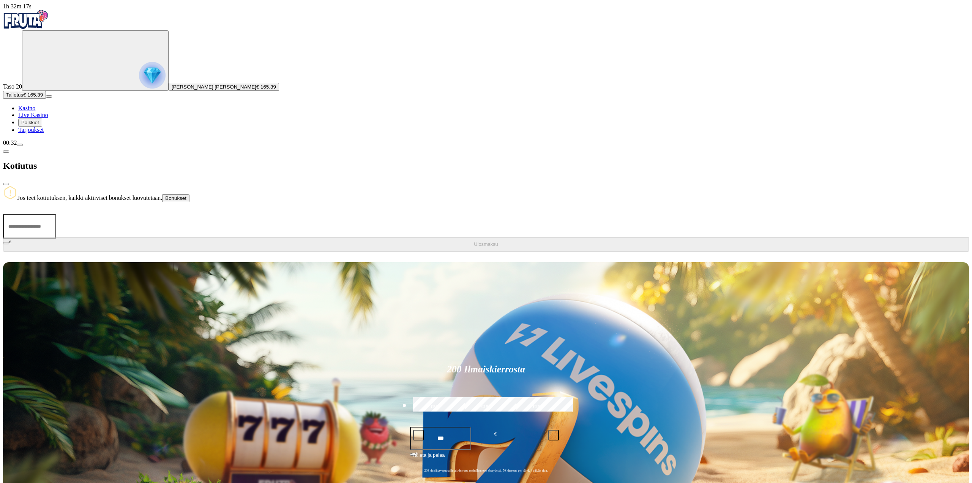
click at [56, 214] on input "number" at bounding box center [29, 226] width 53 height 24
click at [56, 214] on input "***" at bounding box center [29, 226] width 53 height 24
type input "***"
click at [474, 241] on span "Ulosmaksu" at bounding box center [486, 244] width 24 height 6
click at [398, 254] on div at bounding box center [486, 254] width 966 height 0
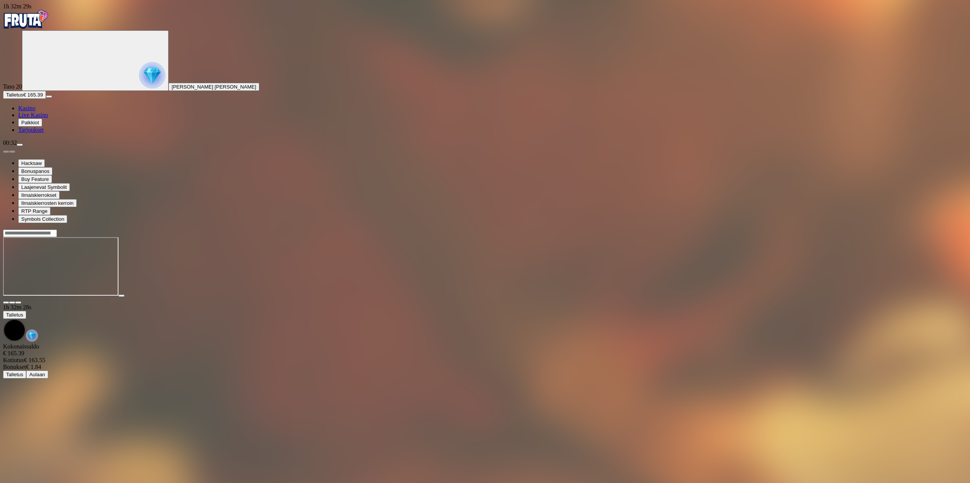
click at [18, 302] on span "fullscreen icon" at bounding box center [18, 302] width 0 height 0
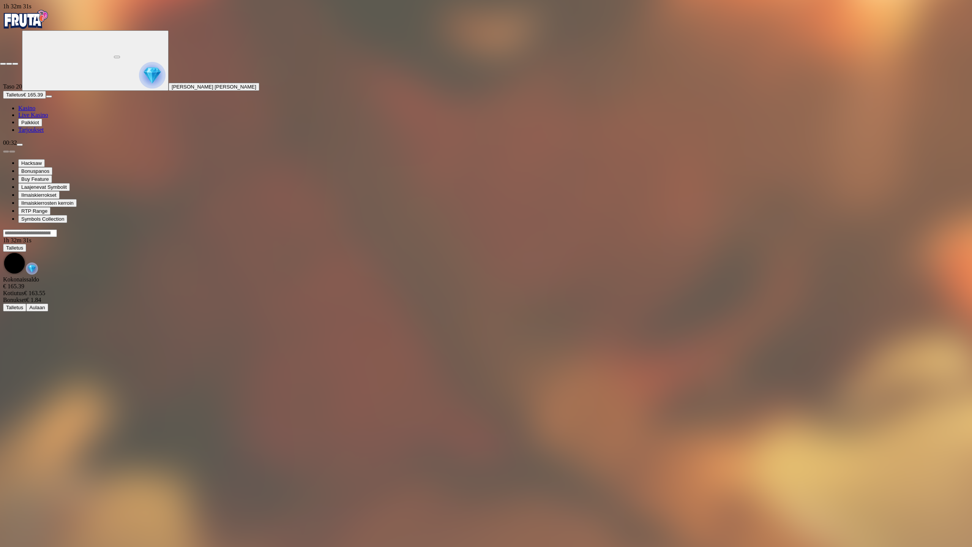
click at [12, 63] on button "button" at bounding box center [15, 64] width 6 height 2
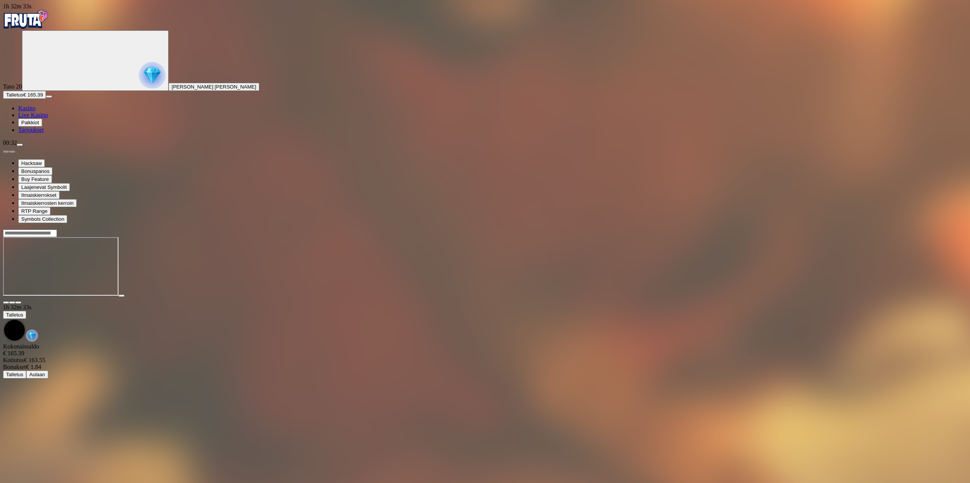
click at [21, 301] on button "button" at bounding box center [18, 302] width 6 height 2
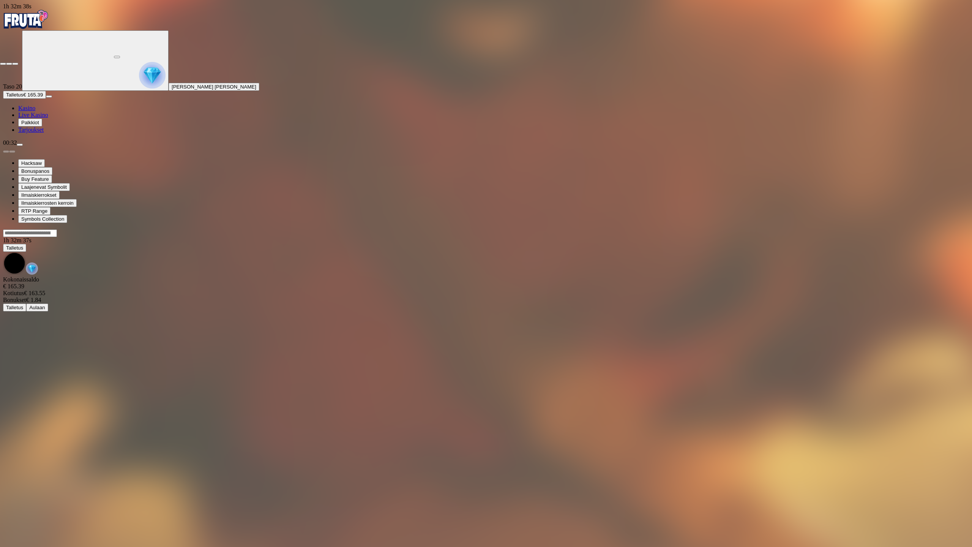
click at [3, 64] on span "close icon" at bounding box center [3, 64] width 0 height 0
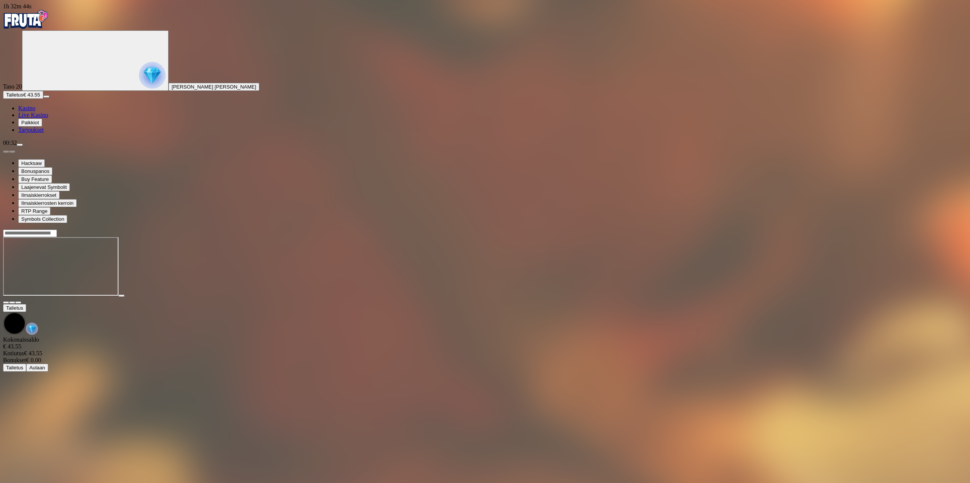
click at [21, 301] on button "button" at bounding box center [18, 302] width 6 height 2
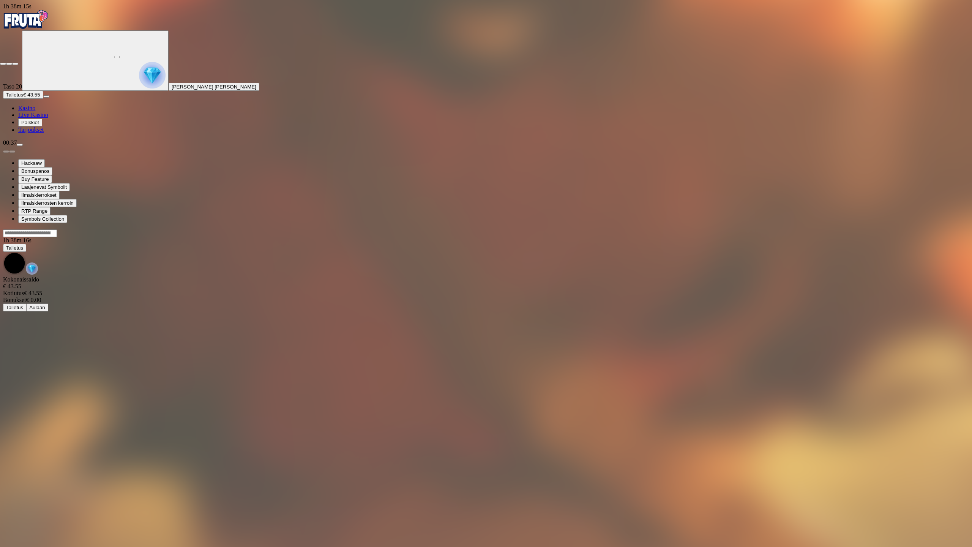
click at [3, 64] on span "close icon" at bounding box center [3, 64] width 0 height 0
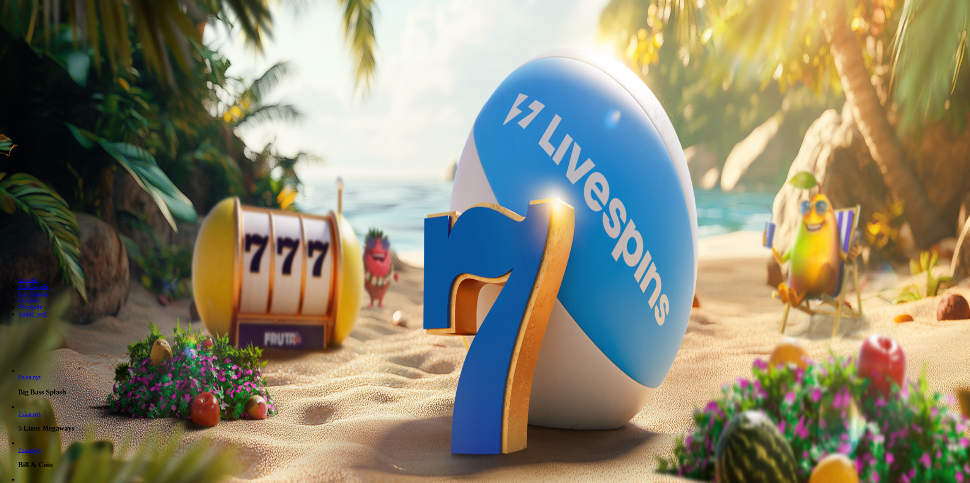
click at [40, 99] on button "Talletus € 0.22" at bounding box center [21, 95] width 37 height 8
drag, startPoint x: 116, startPoint y: 164, endPoint x: 84, endPoint y: 158, distance: 32.5
click at [89, 191] on div "3 päivää [GEOGRAPHIC_DATA] etuja Talleta € 100 tai enemmän Saat 10 ilmaiskierro…" at bounding box center [486, 408] width 966 height 434
type input "*"
type input "**"
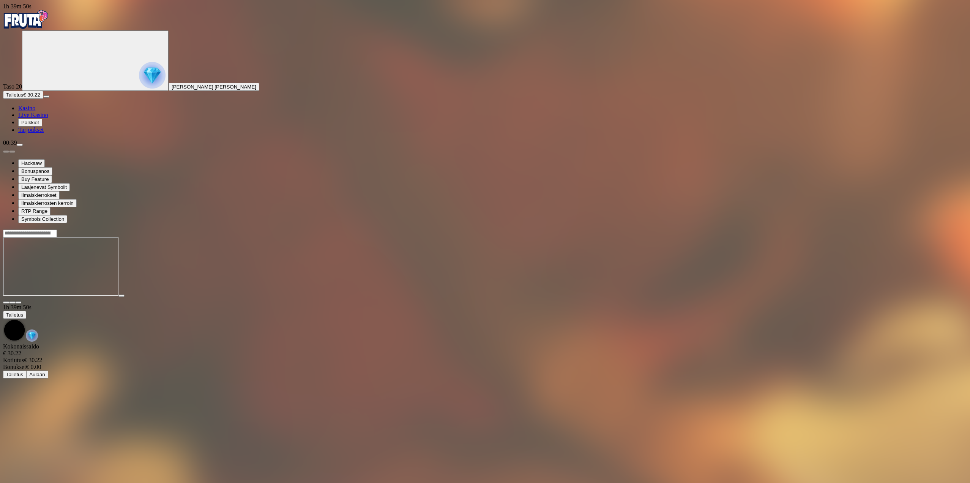
click at [18, 302] on span "fullscreen icon" at bounding box center [18, 302] width 0 height 0
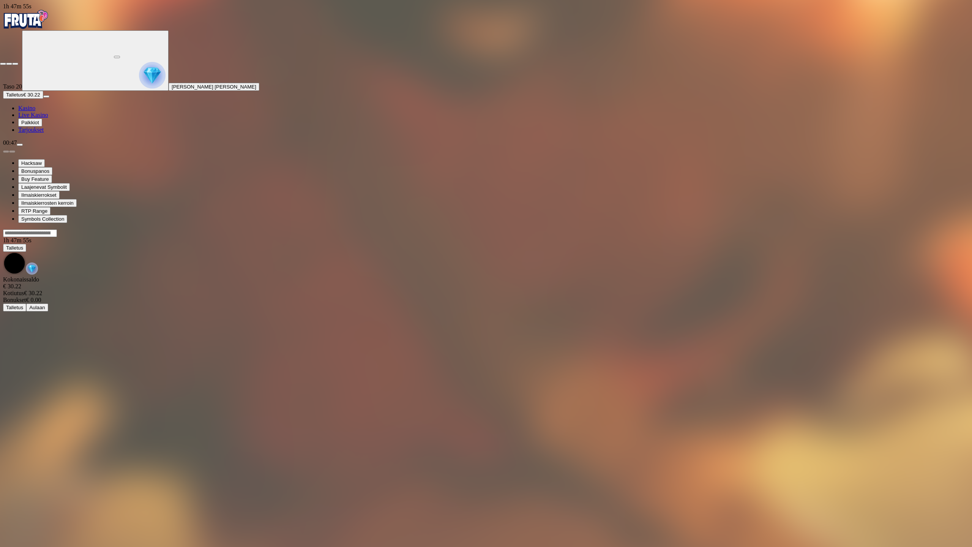
click at [3, 64] on span "close icon" at bounding box center [3, 64] width 0 height 0
